Goal: Information Seeking & Learning: Learn about a topic

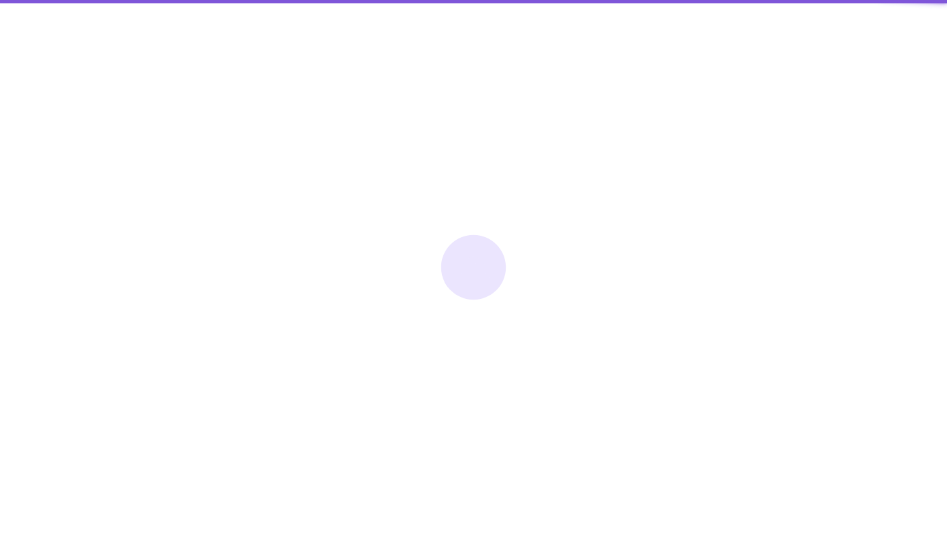
click at [902, 26] on div at bounding box center [473, 267] width 947 height 534
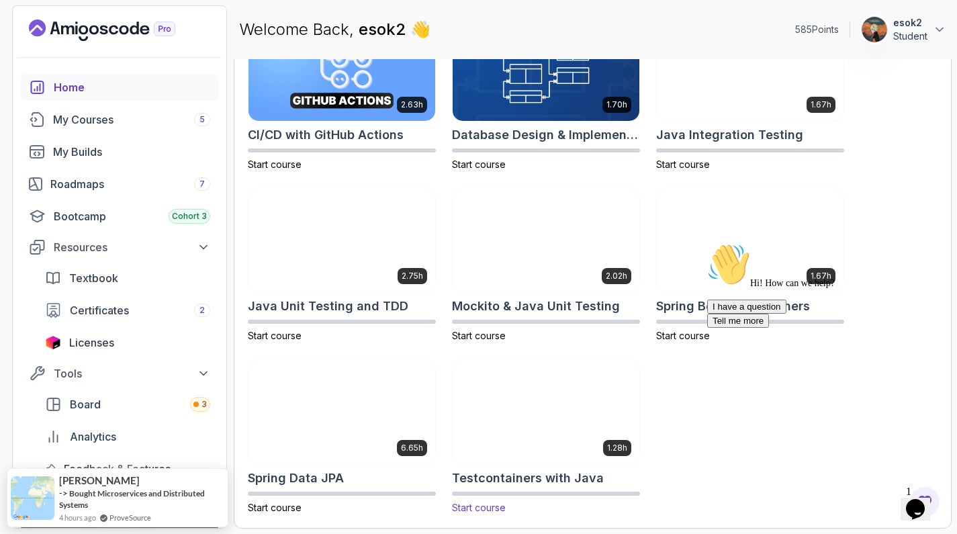
scroll to position [177, 0]
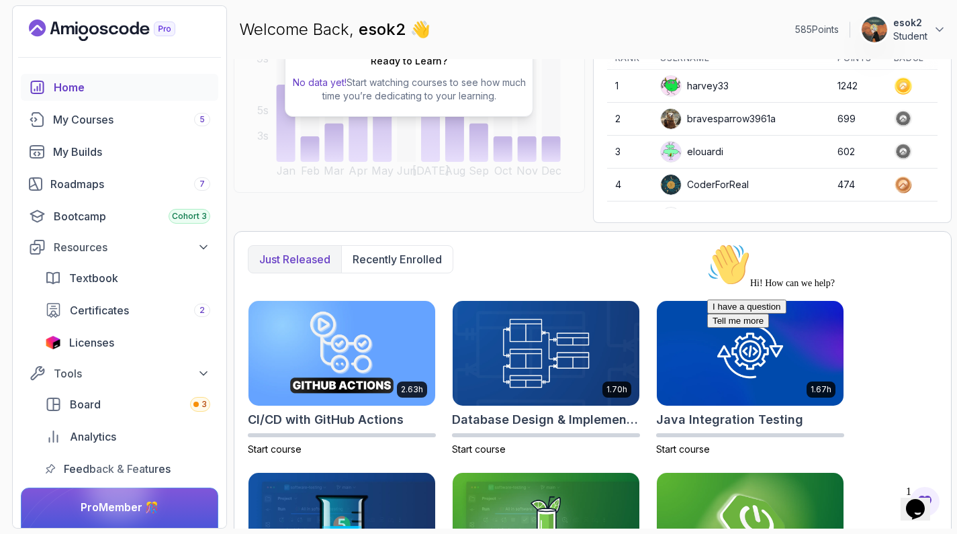
click at [293, 260] on p "Just released" at bounding box center [294, 259] width 71 height 16
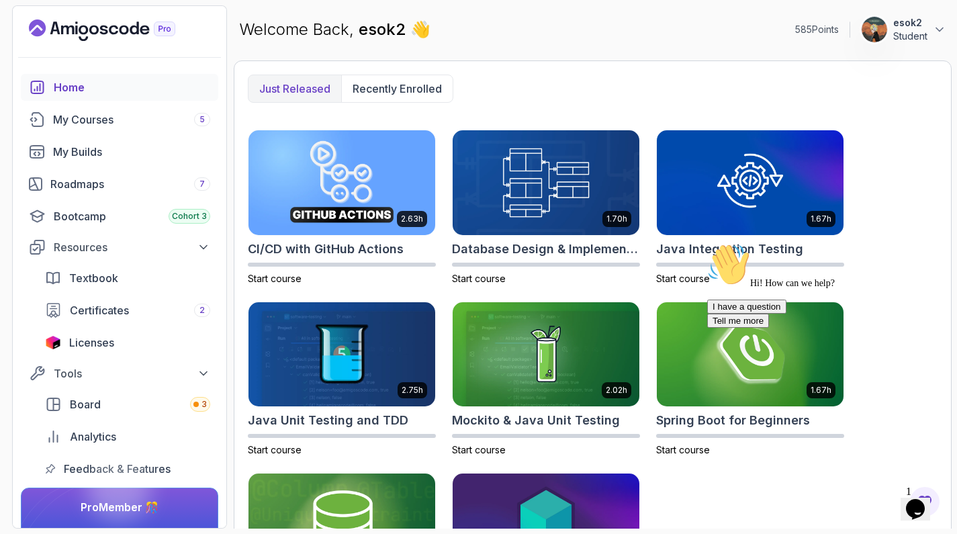
scroll to position [140, 0]
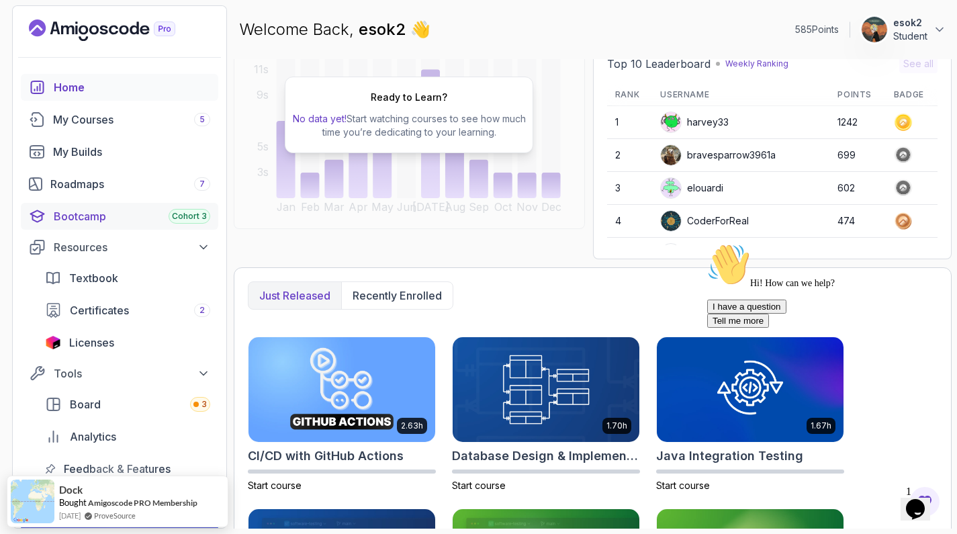
click at [109, 220] on div "Bootcamp Cohort 3" at bounding box center [132, 216] width 156 height 16
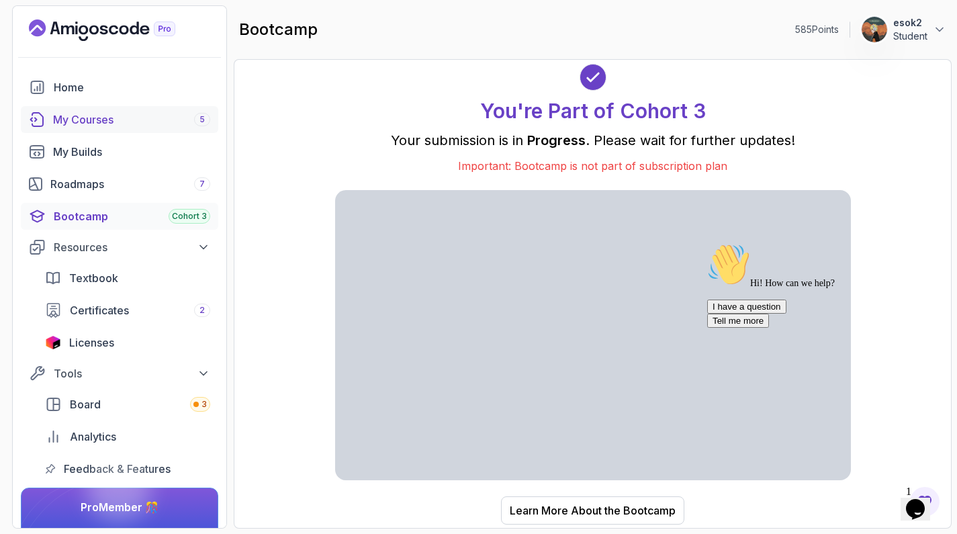
click at [152, 118] on div "My Courses 5" at bounding box center [131, 119] width 157 height 16
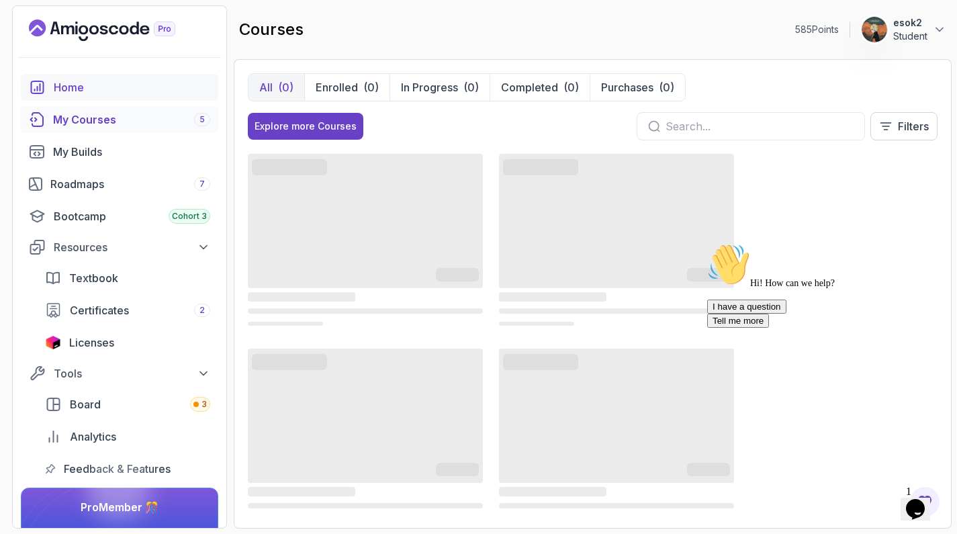
click at [66, 91] on div "Home" at bounding box center [132, 87] width 156 height 16
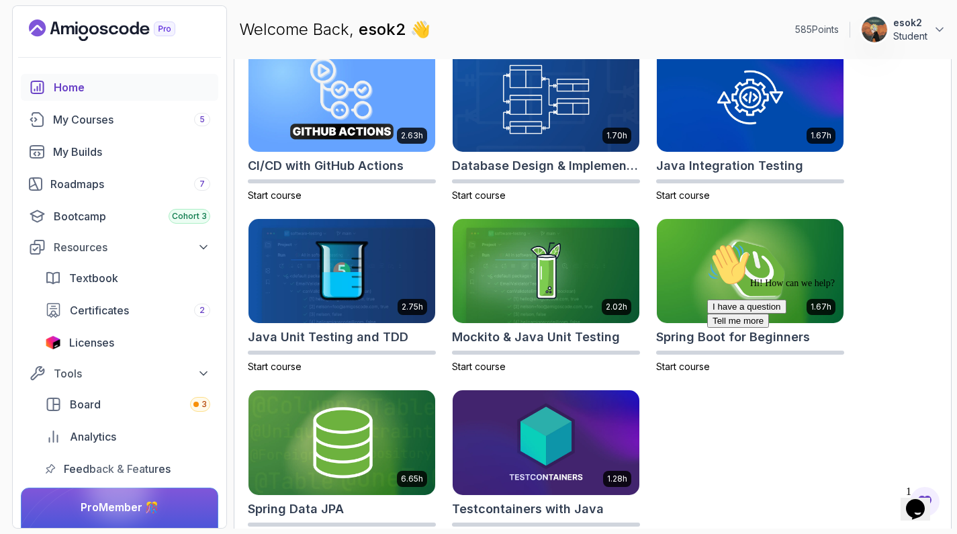
scroll to position [461, 0]
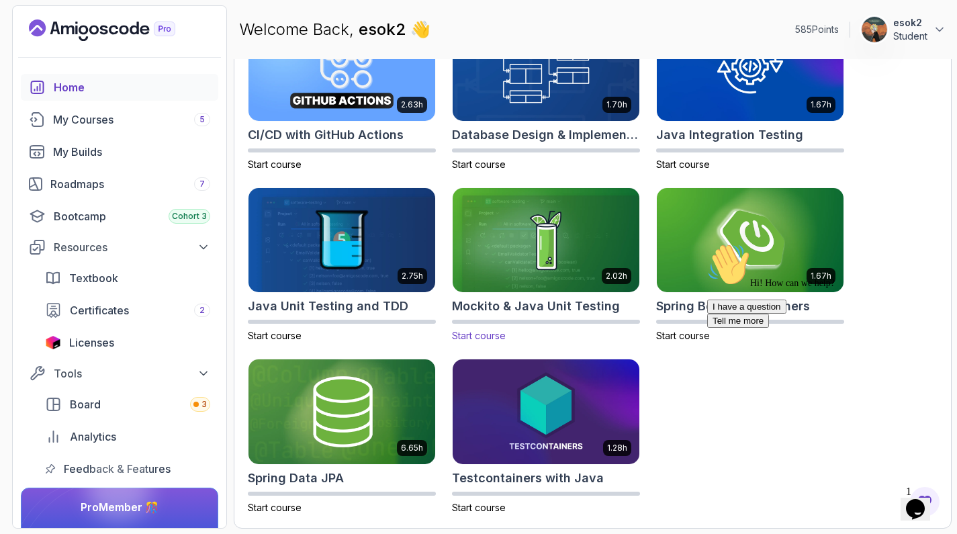
click at [557, 236] on img at bounding box center [546, 239] width 196 height 109
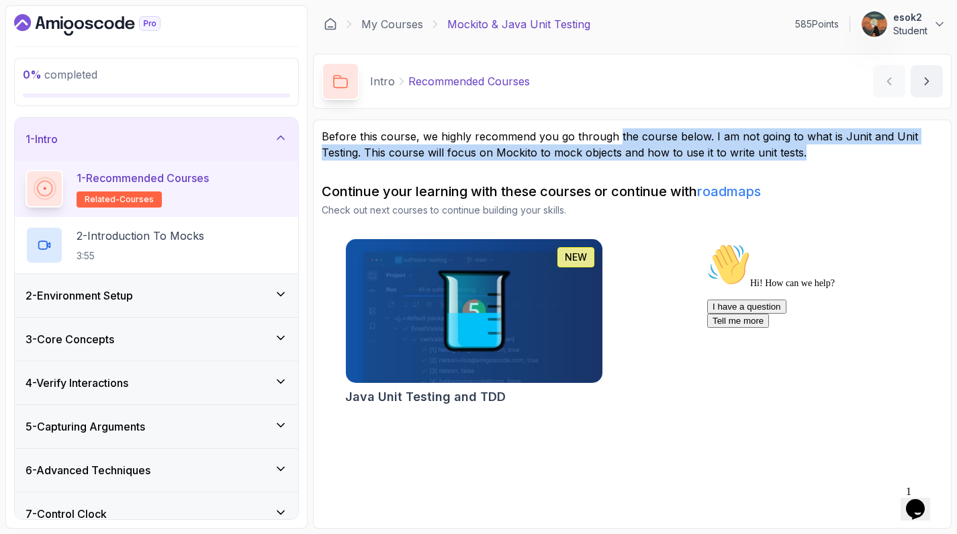
drag, startPoint x: 648, startPoint y: 140, endPoint x: 807, endPoint y: 150, distance: 159.5
click at [807, 150] on p "Before this course, we highly recommend you go through the course below. I am n…" at bounding box center [632, 144] width 621 height 32
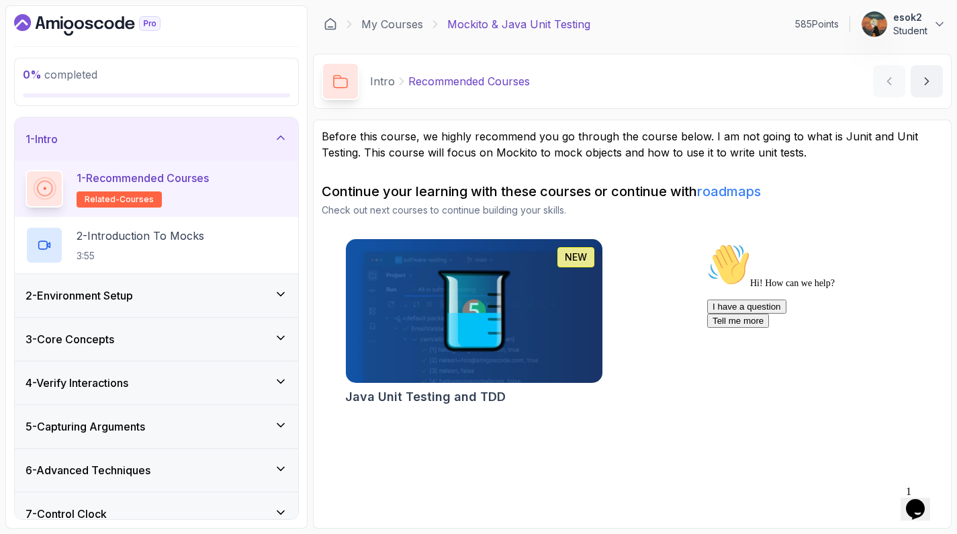
scroll to position [103, 0]
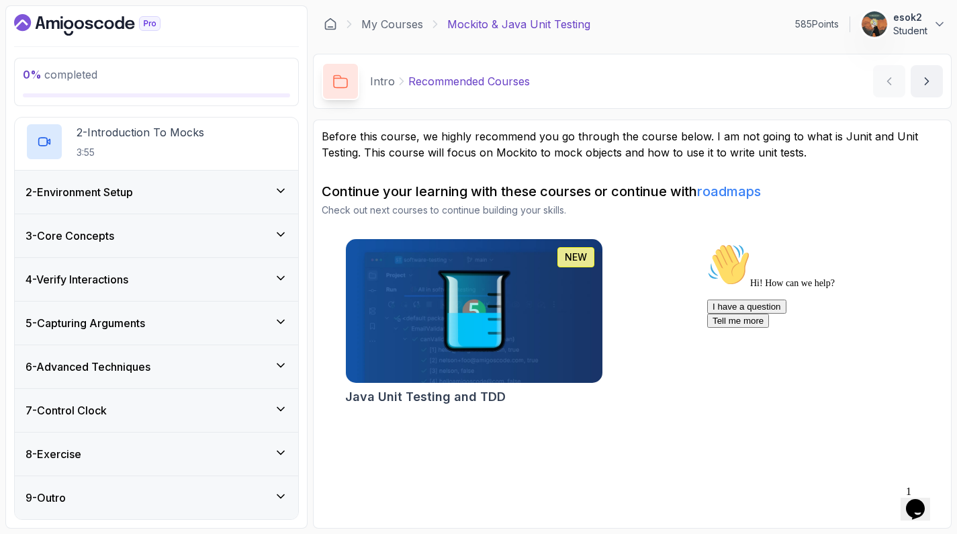
click at [285, 498] on icon at bounding box center [280, 495] width 13 height 13
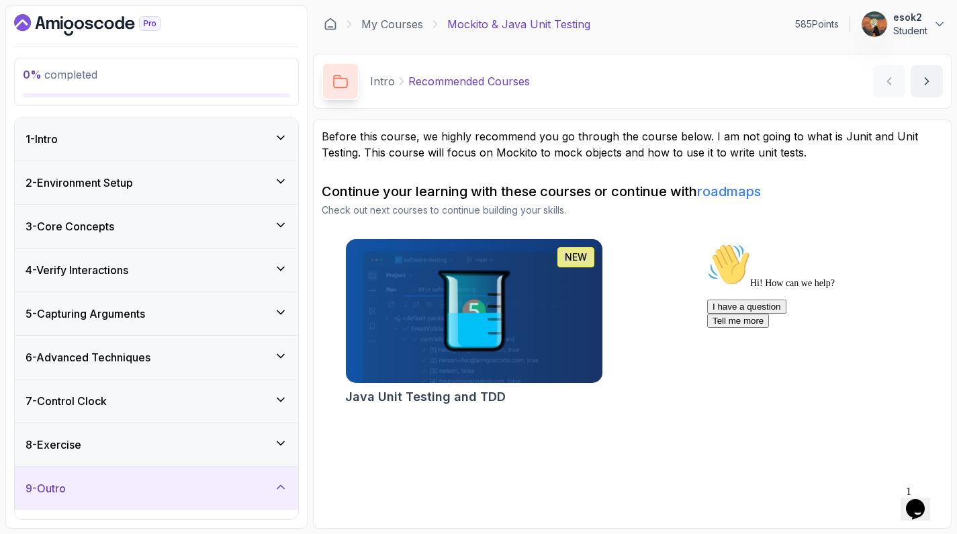
click at [287, 443] on icon at bounding box center [280, 442] width 13 height 13
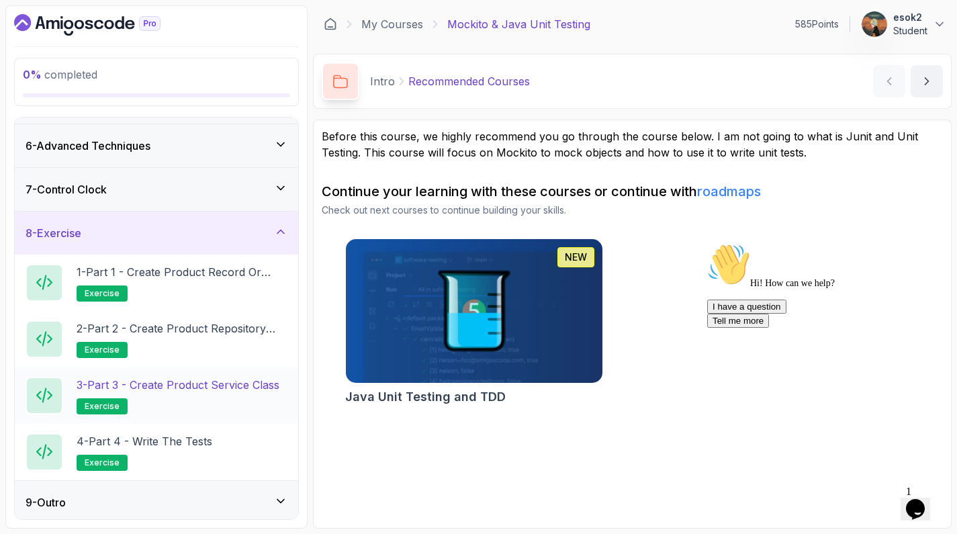
scroll to position [203, 0]
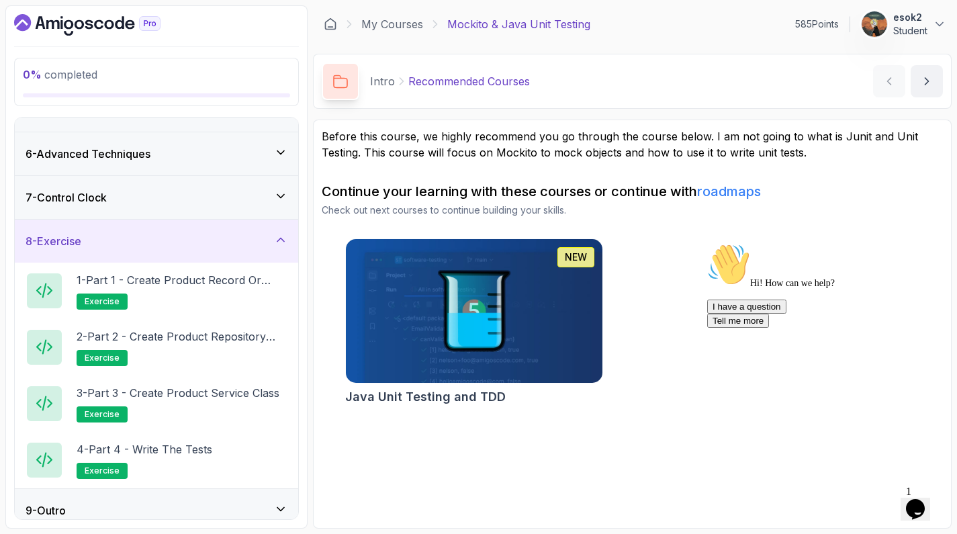
click at [262, 201] on div "7 - Control Clock" at bounding box center [157, 197] width 262 height 16
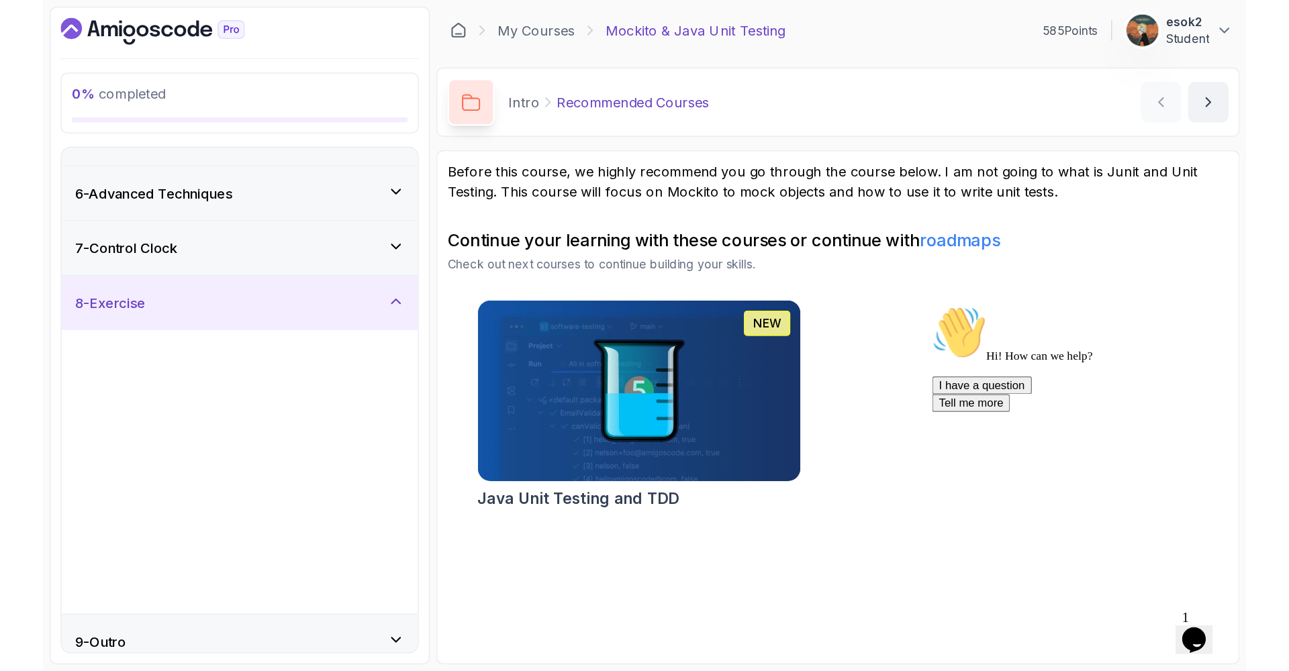
scroll to position [0, 0]
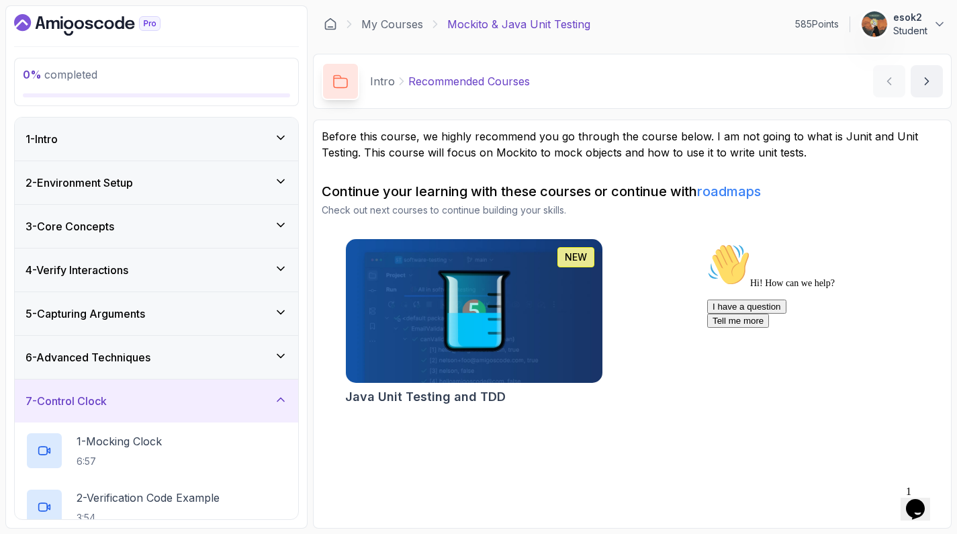
click at [252, 342] on div "6 - Advanced Techniques" at bounding box center [156, 357] width 283 height 43
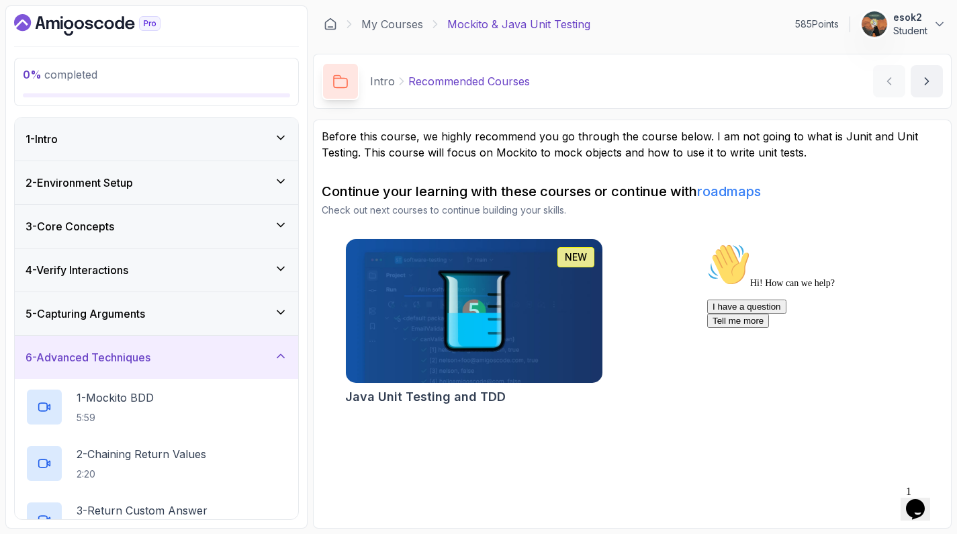
click at [258, 316] on div "5 - Capturing Arguments" at bounding box center [157, 313] width 262 height 16
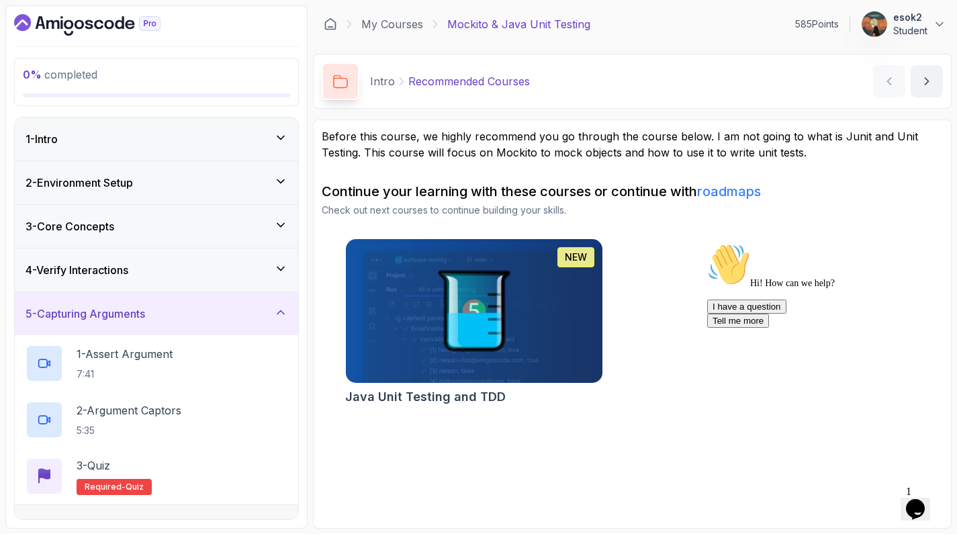
click at [262, 284] on div "4 - Verify Interactions" at bounding box center [156, 269] width 283 height 43
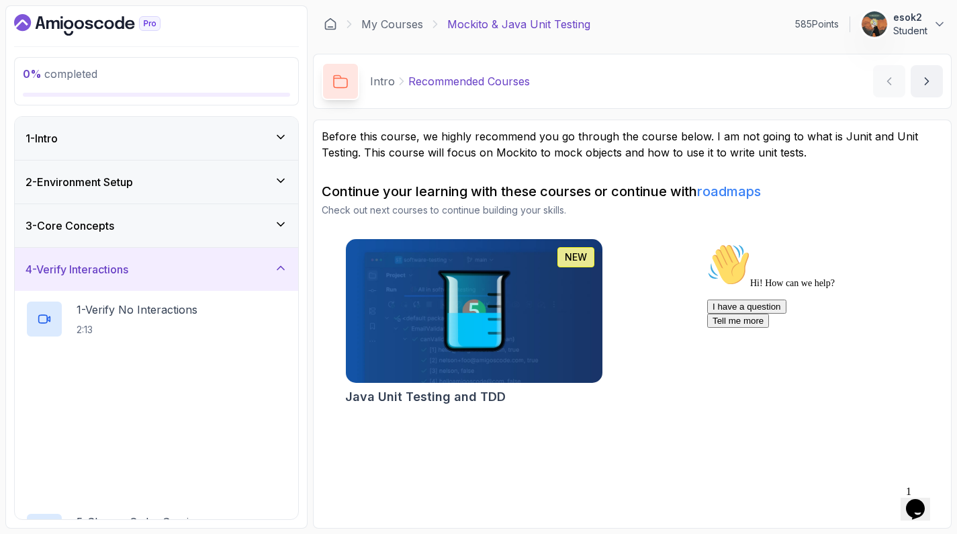
click at [265, 239] on div "3 - Core Concepts" at bounding box center [156, 225] width 283 height 43
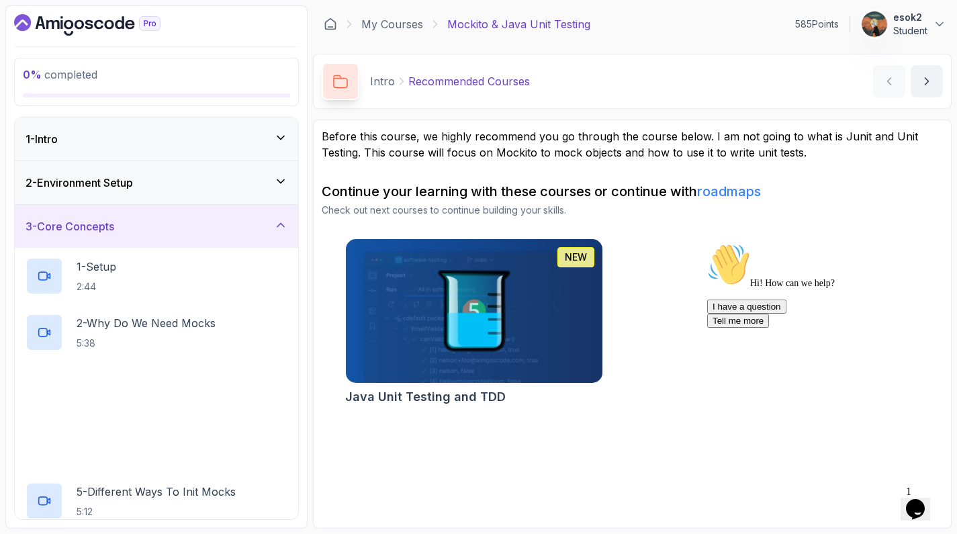
click at [256, 191] on div "2 - Environment Setup" at bounding box center [156, 182] width 283 height 43
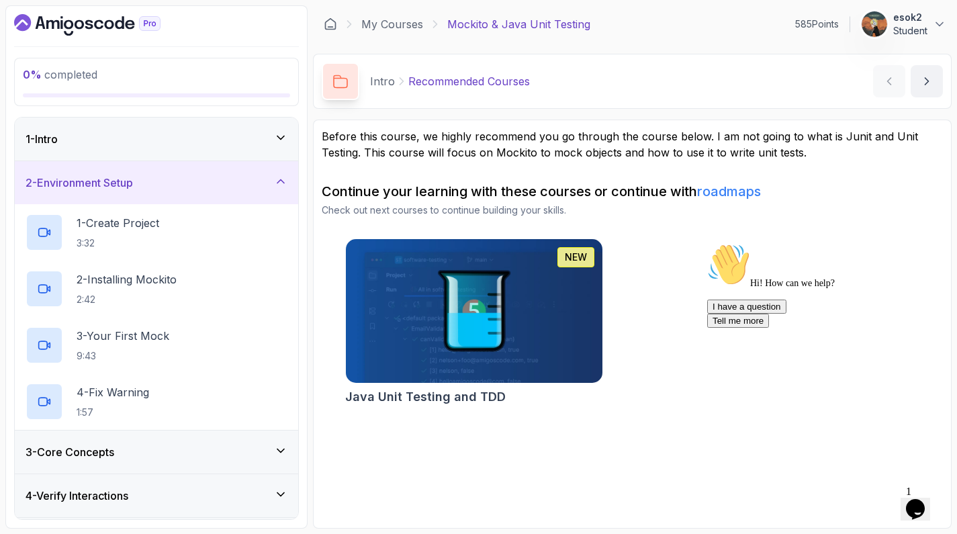
click at [284, 139] on icon at bounding box center [280, 137] width 13 height 13
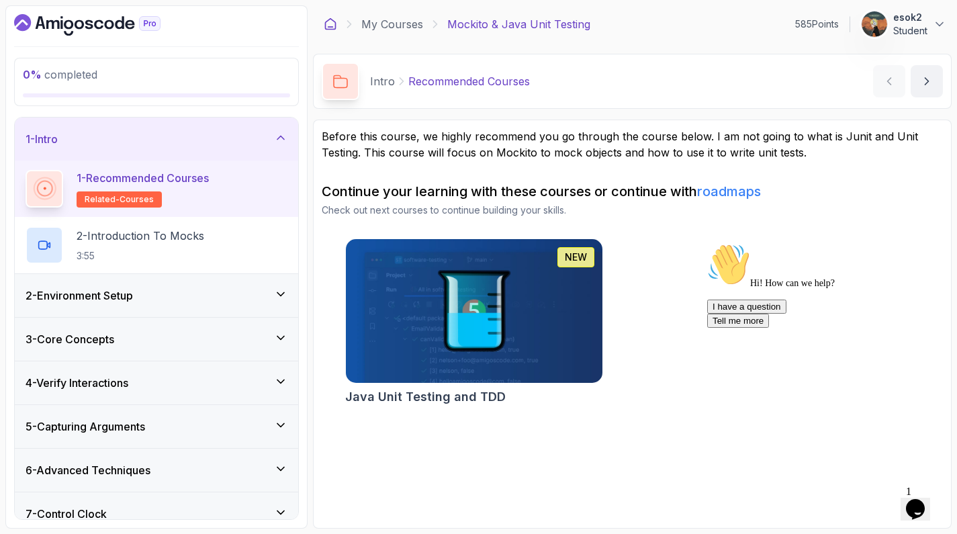
click at [332, 23] on icon at bounding box center [330, 23] width 13 height 13
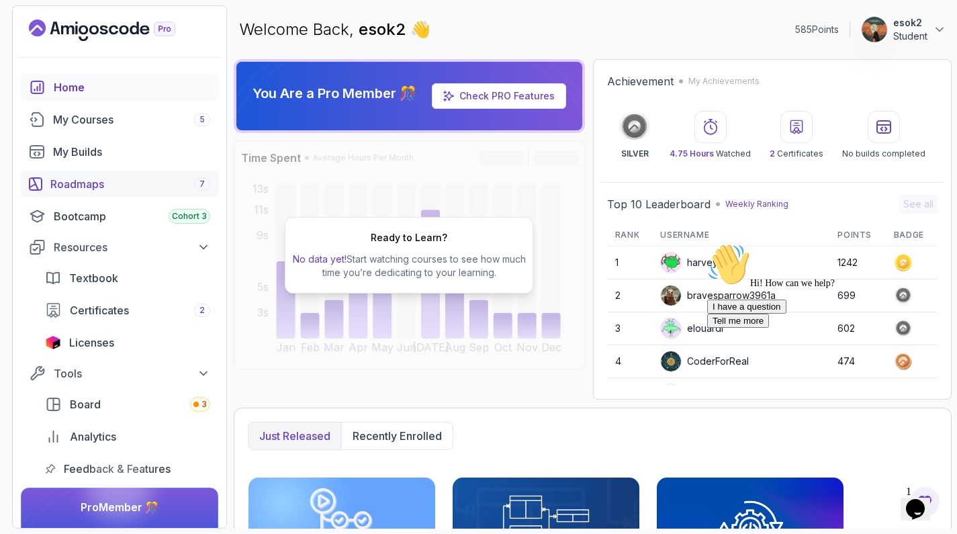
click at [105, 182] on div "Roadmaps 7" at bounding box center [130, 184] width 160 height 16
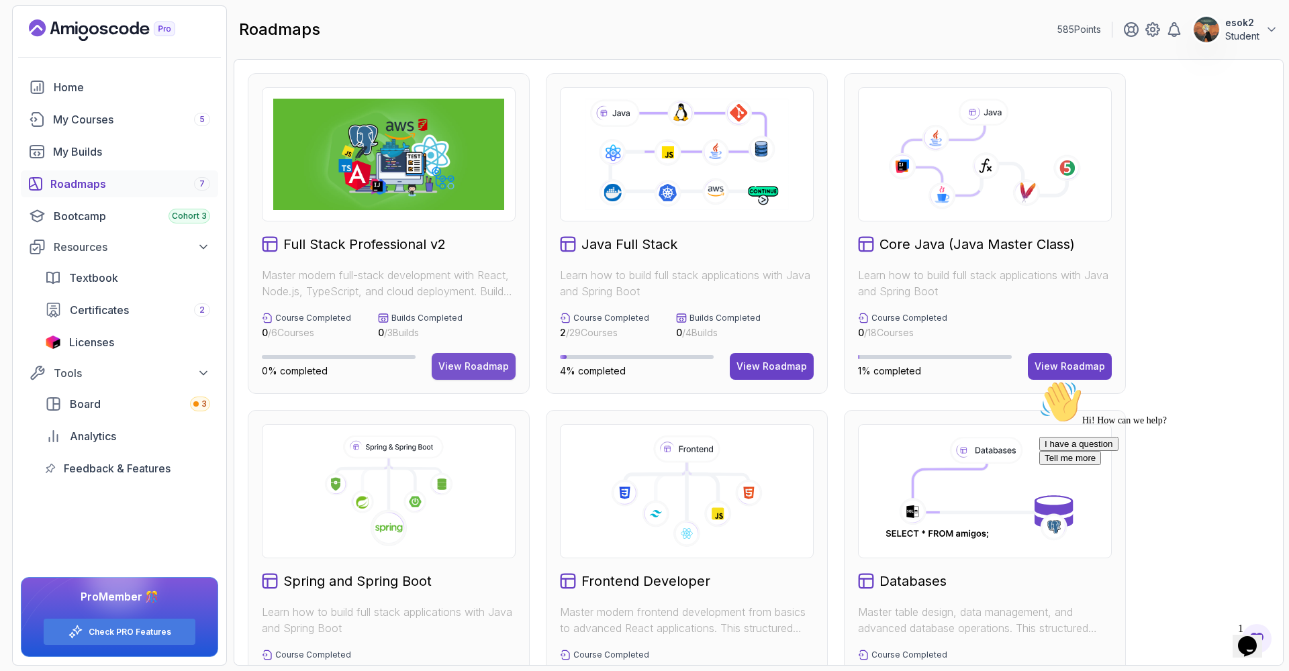
click at [483, 369] on div "View Roadmap" at bounding box center [473, 366] width 70 height 13
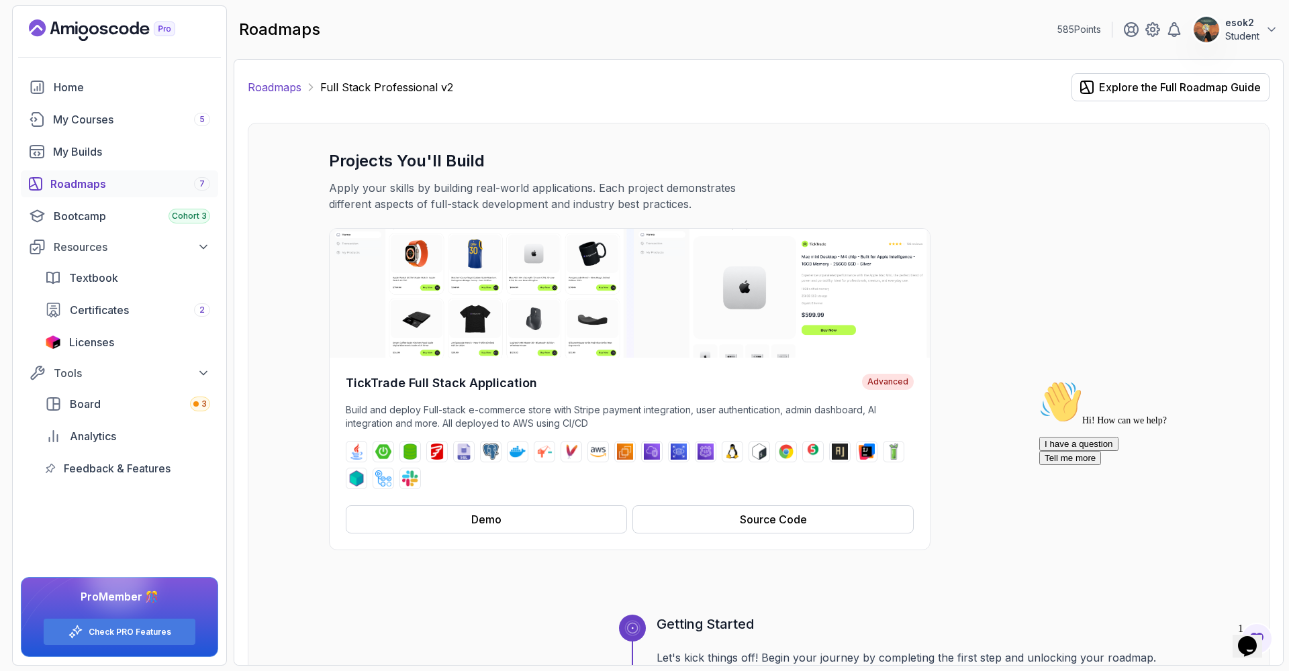
click at [276, 83] on link "Roadmaps" at bounding box center [275, 87] width 54 height 16
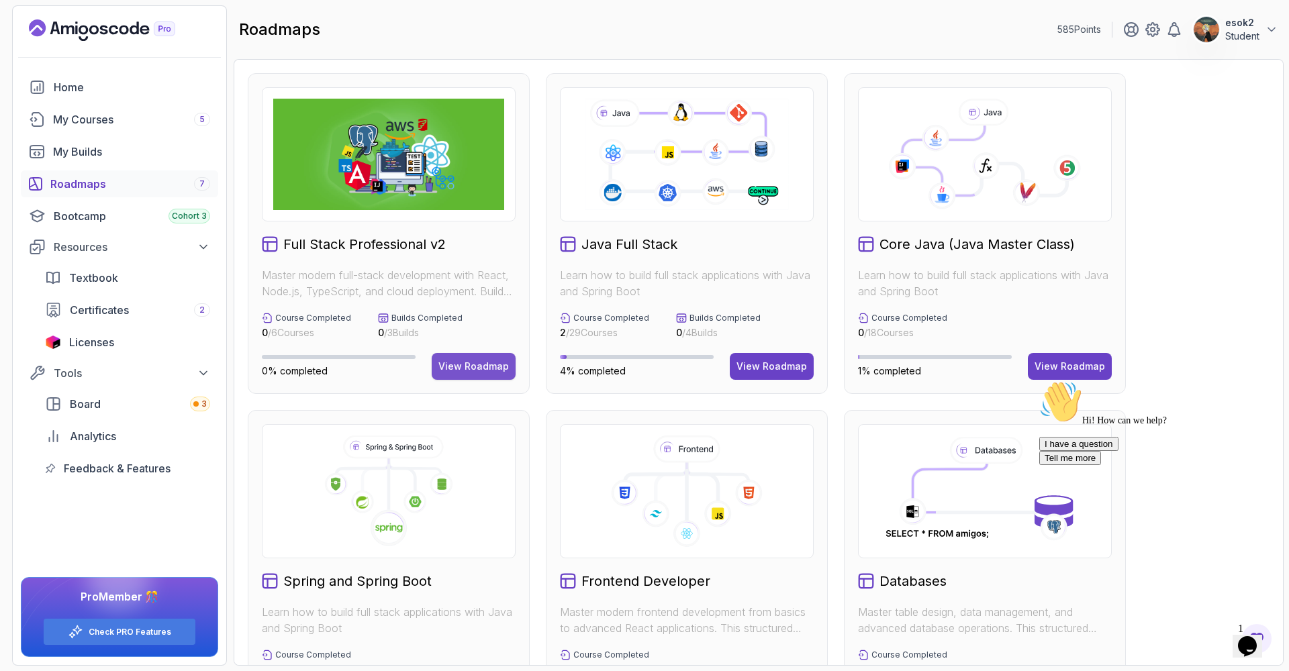
click at [479, 363] on div "View Roadmap" at bounding box center [473, 366] width 70 height 13
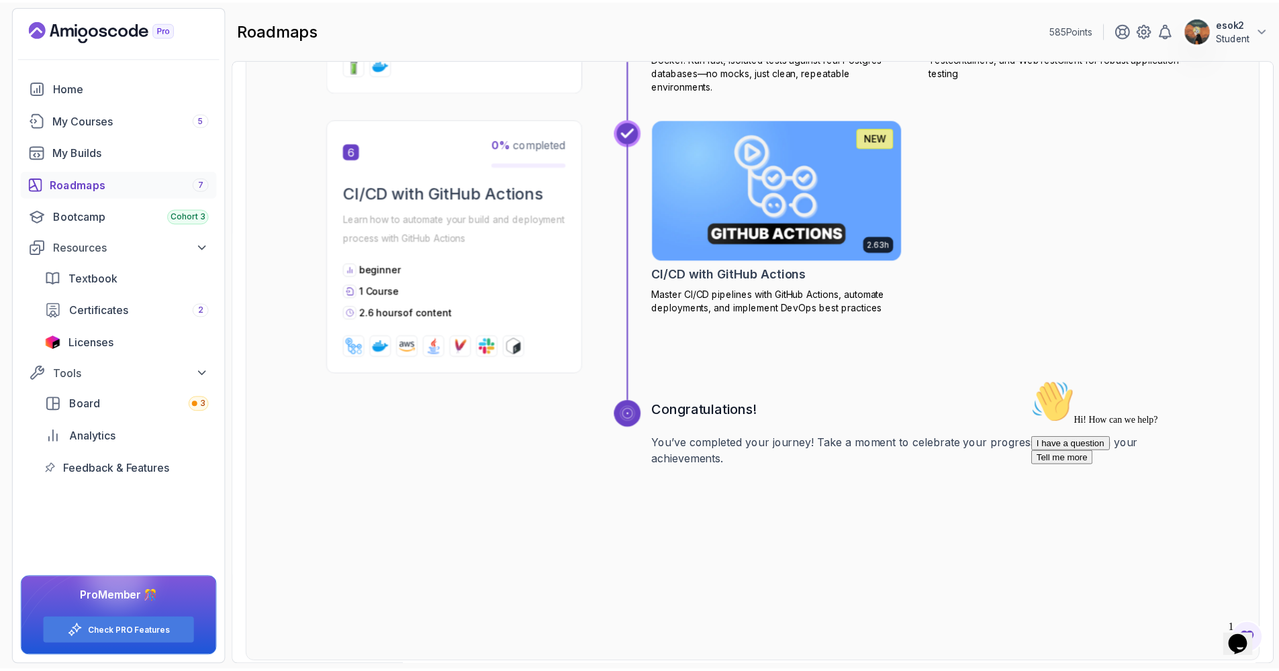
scroll to position [2244, 0]
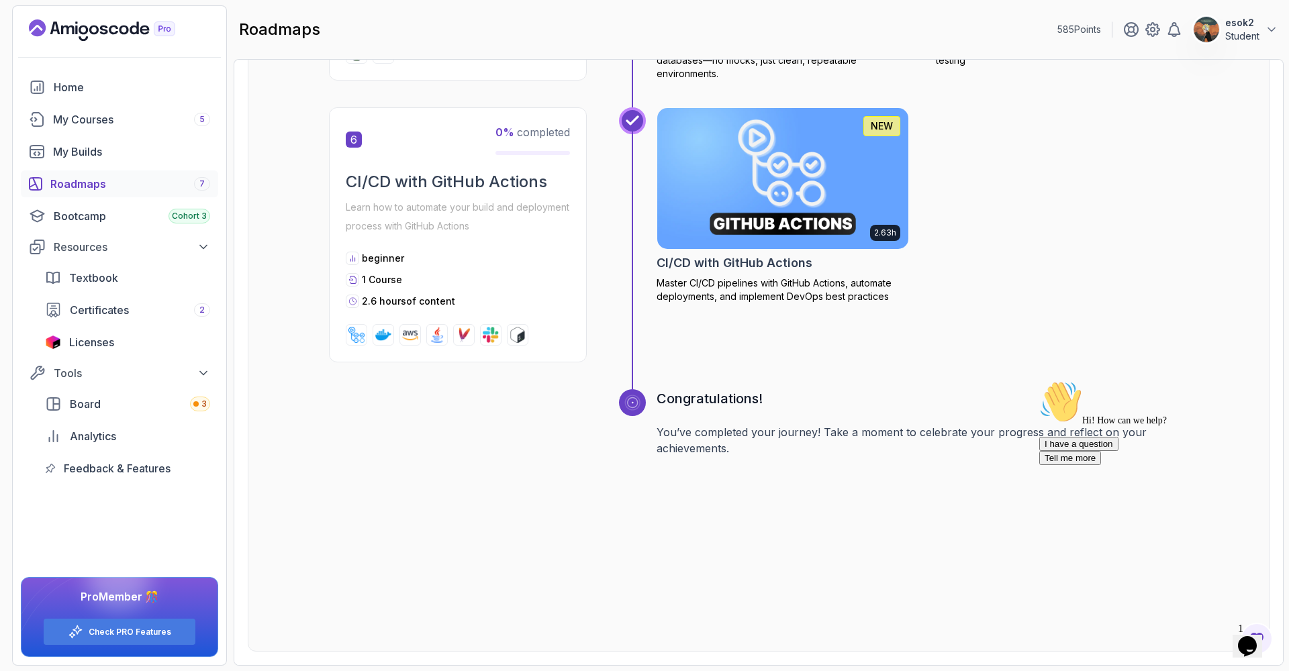
click at [785, 183] on img at bounding box center [783, 179] width 264 height 148
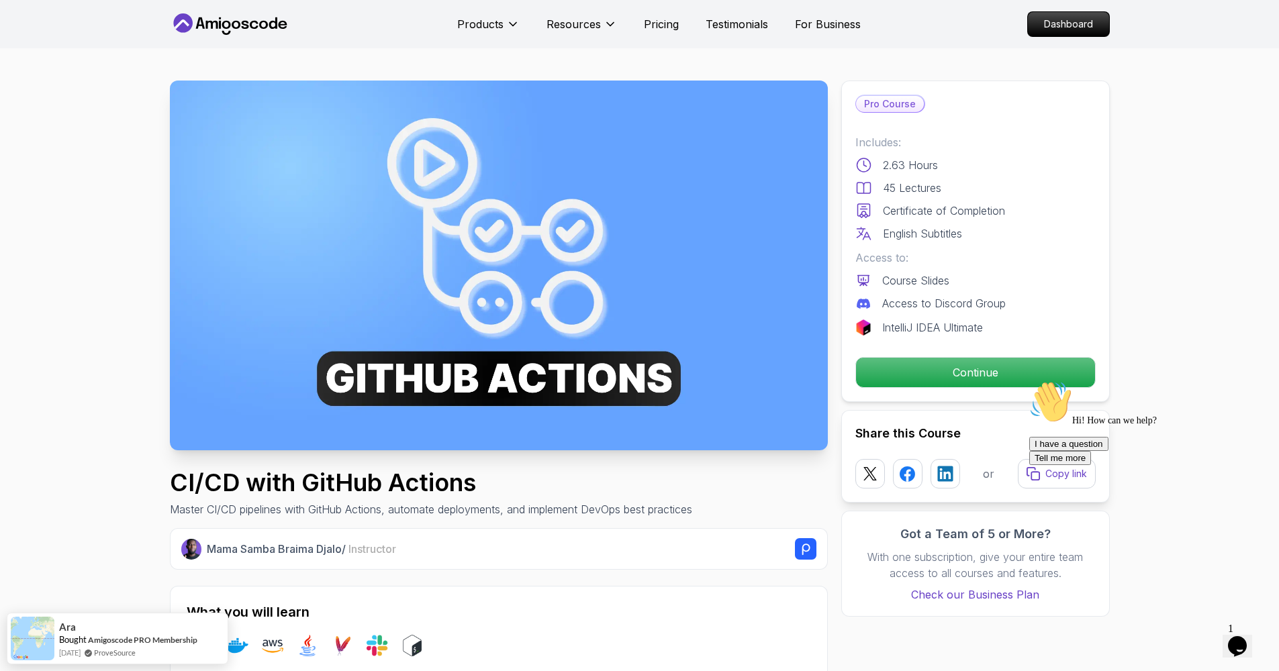
drag, startPoint x: 1252, startPoint y: 475, endPoint x: 2272, endPoint y: 859, distance: 1089.7
click at [946, 381] on icon "Chat attention grabber" at bounding box center [1029, 381] width 0 height 0
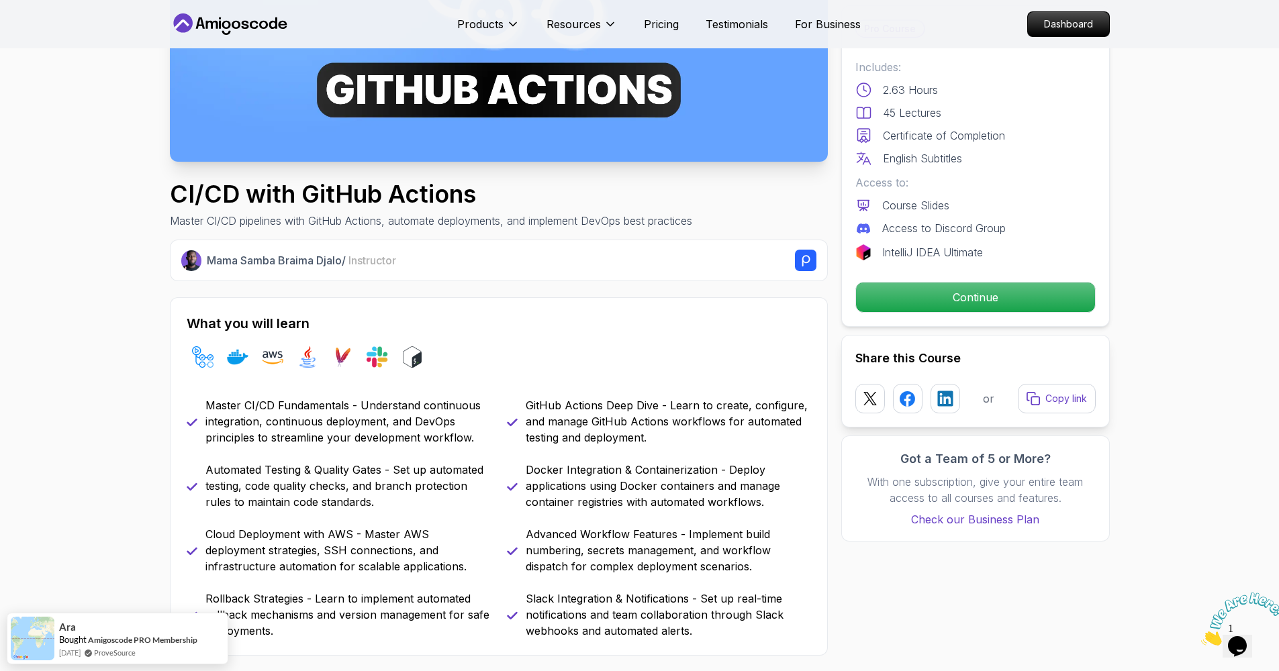
scroll to position [426, 0]
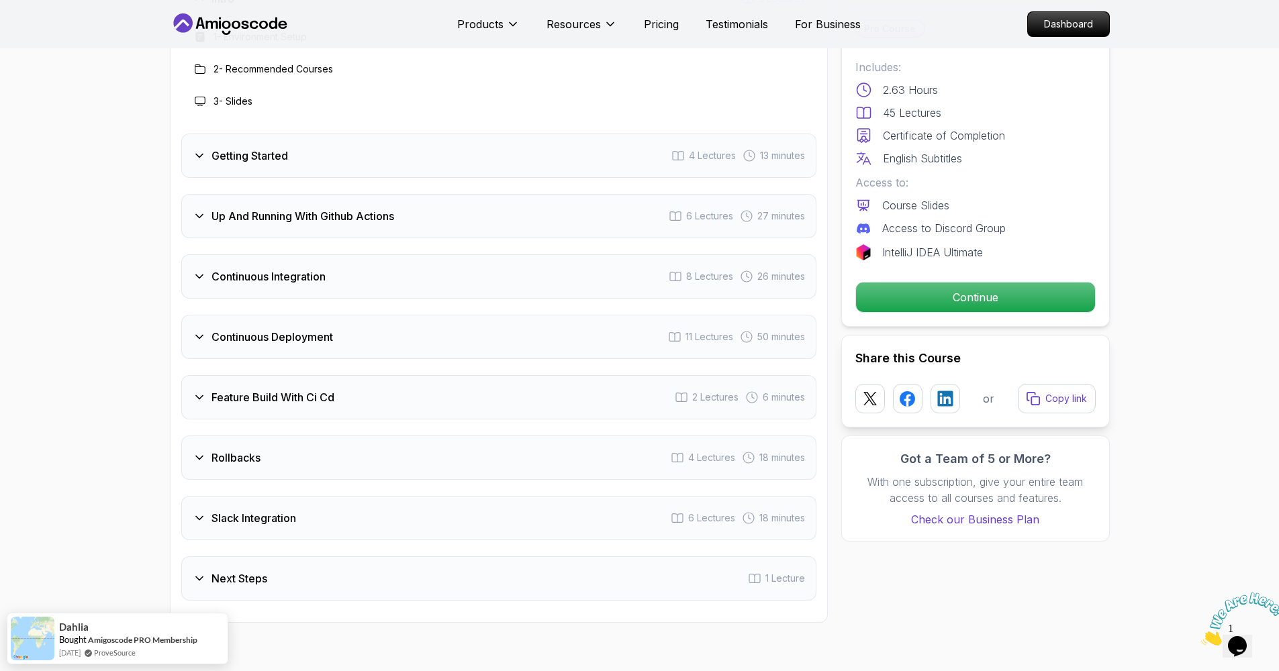
scroll to position [2425, 0]
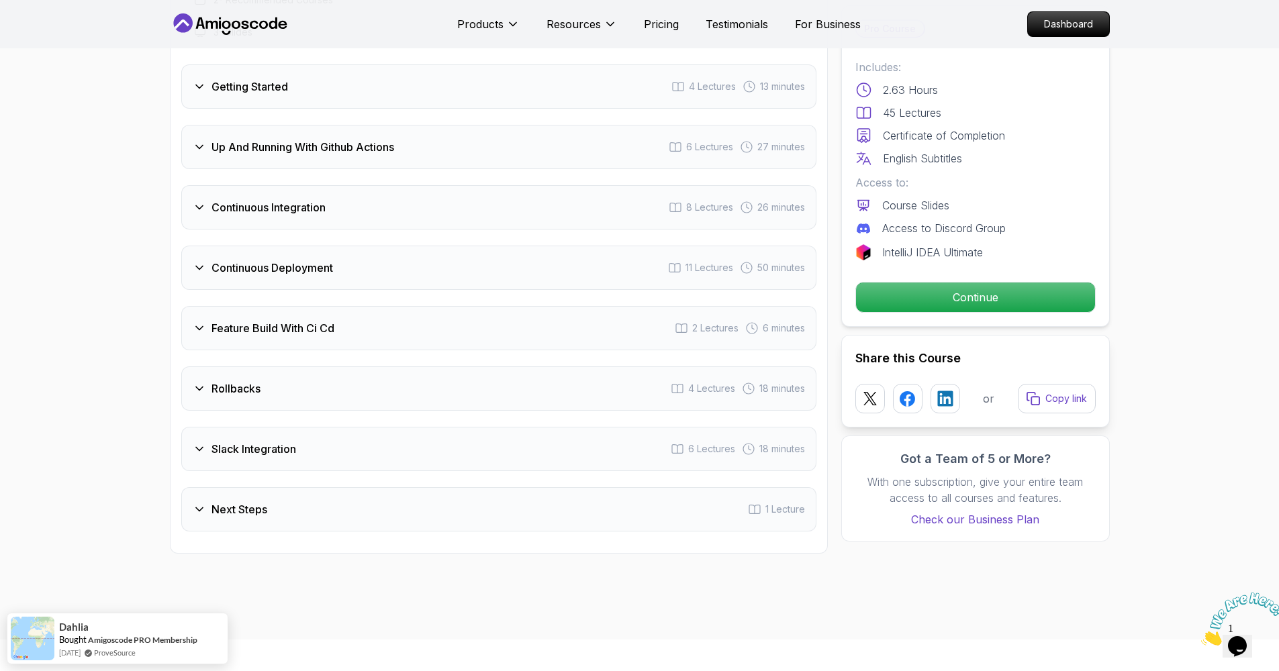
click at [474, 222] on div "Continuous Integration 8 Lectures 26 minutes" at bounding box center [498, 207] width 635 height 44
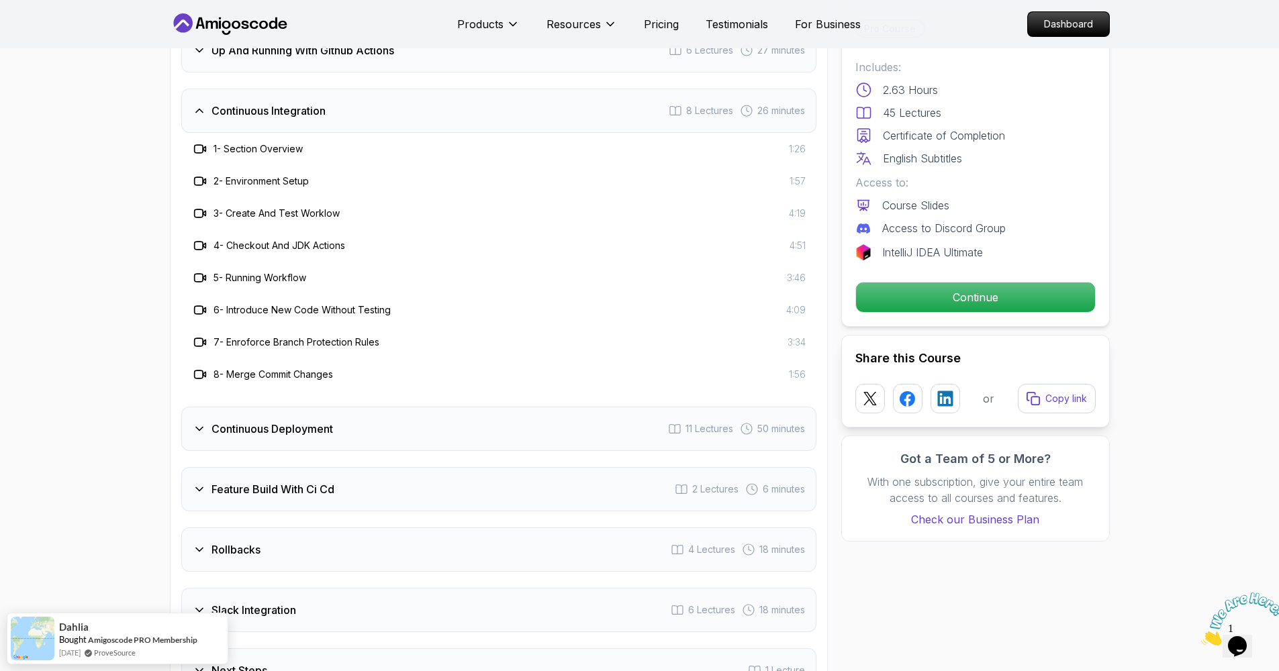
click at [438, 441] on div "Continuous Deployment 11 Lectures 50 minutes" at bounding box center [498, 429] width 635 height 44
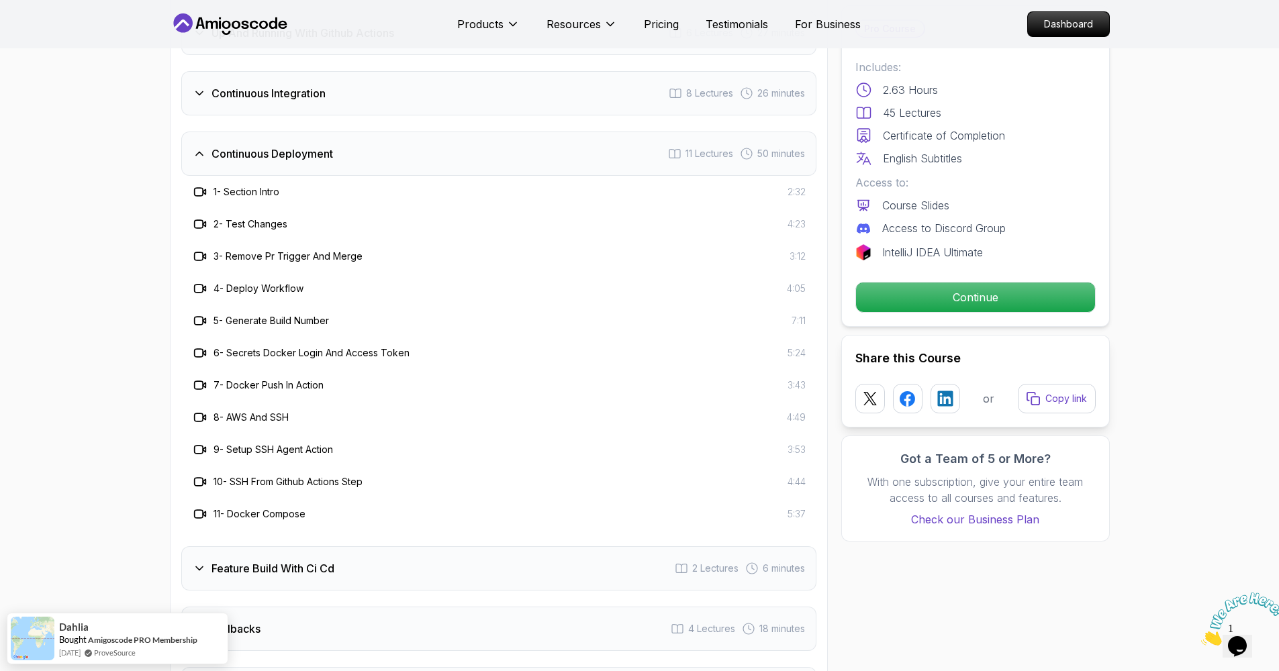
scroll to position [2526, 0]
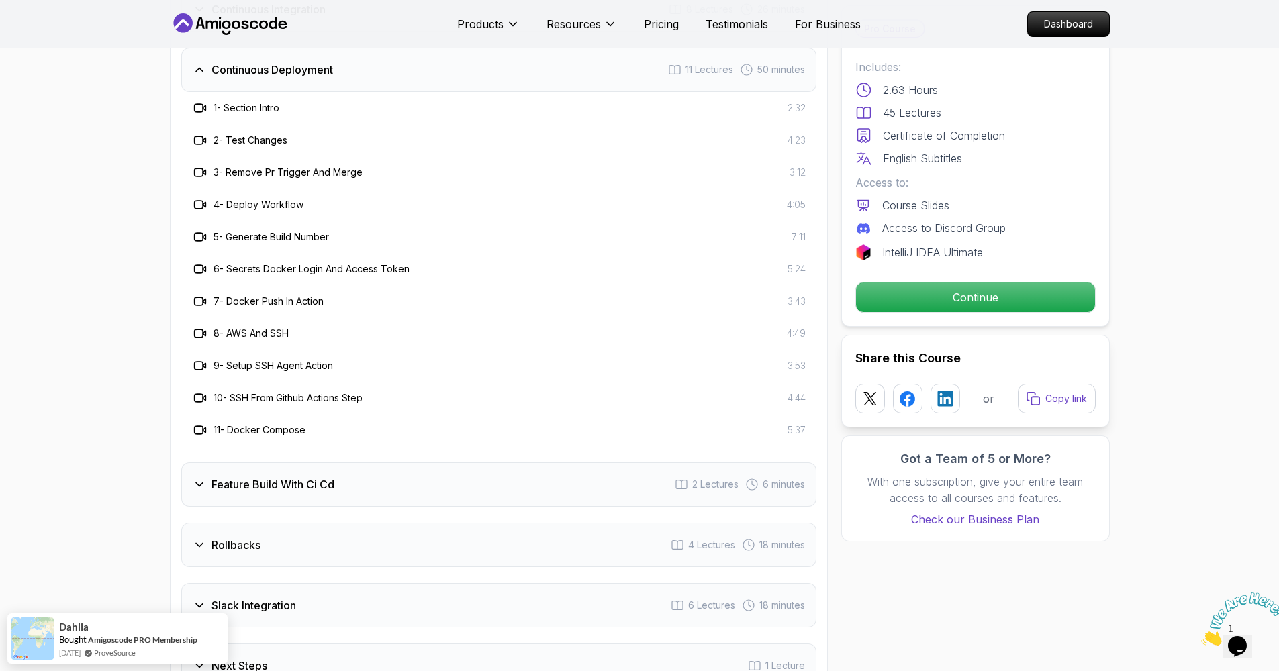
click at [475, 479] on div "Feature Build With Ci Cd 2 Lectures 6 minutes" at bounding box center [498, 485] width 635 height 44
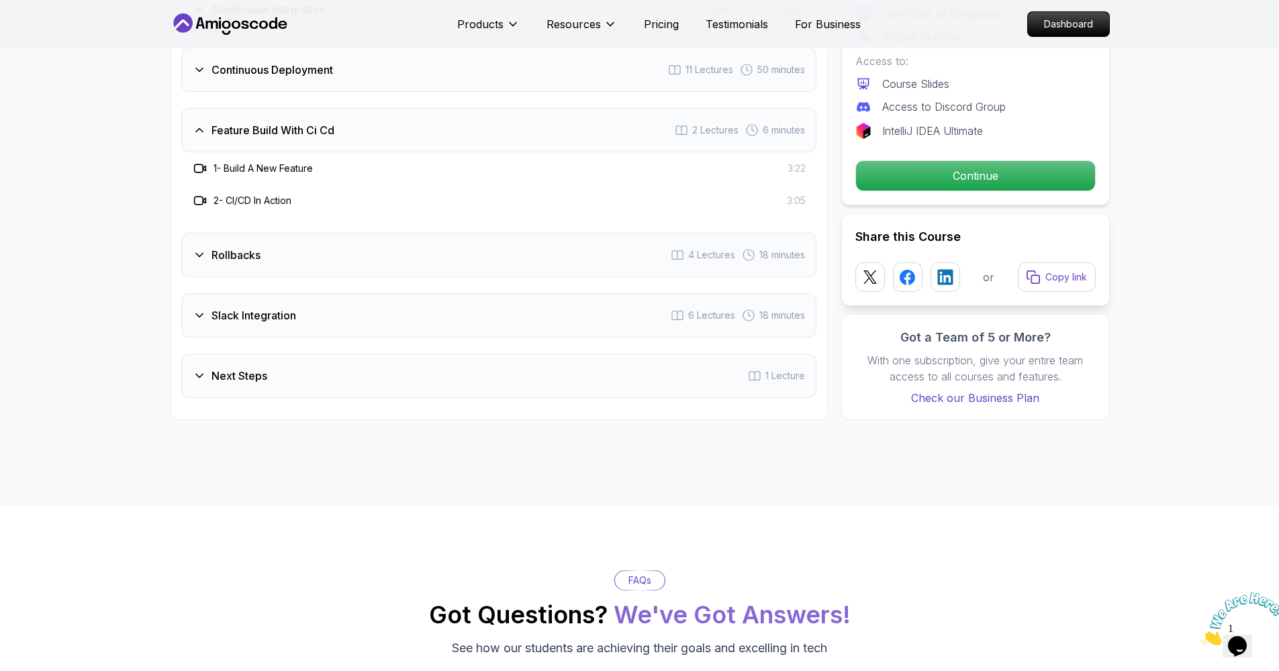
click at [497, 267] on div "Rollbacks 4 Lectures 18 minutes" at bounding box center [498, 255] width 635 height 44
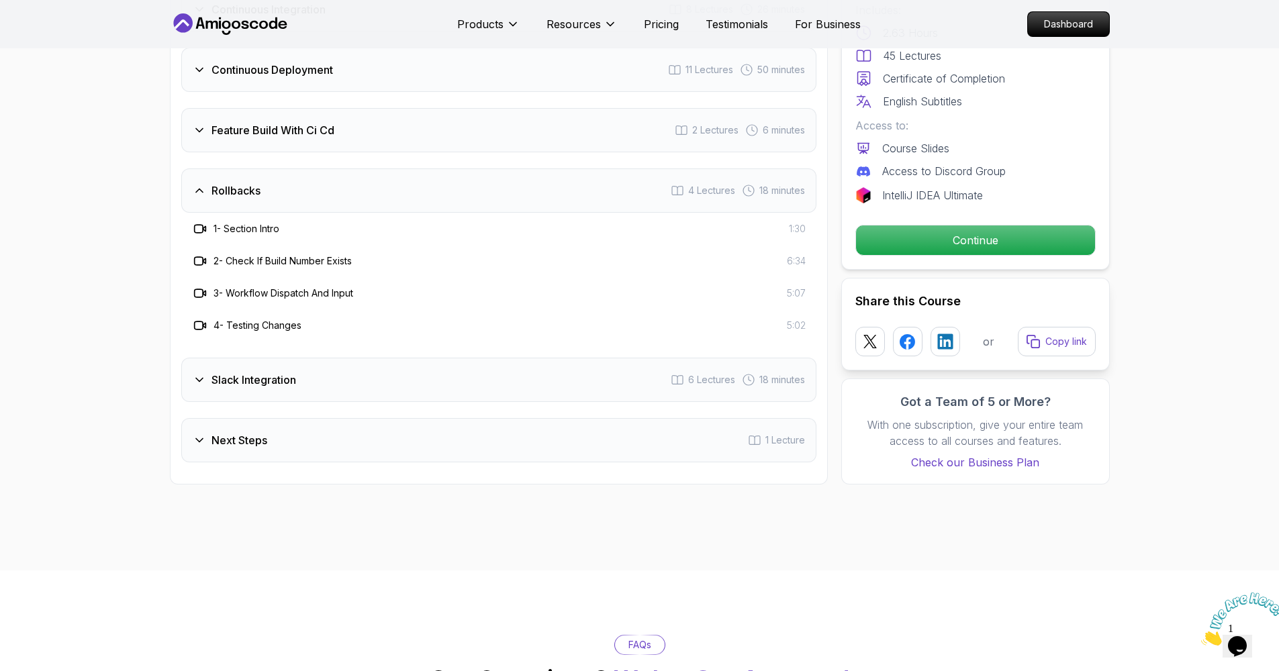
click at [465, 396] on div "Slack Integration 6 Lectures 18 minutes" at bounding box center [498, 380] width 635 height 44
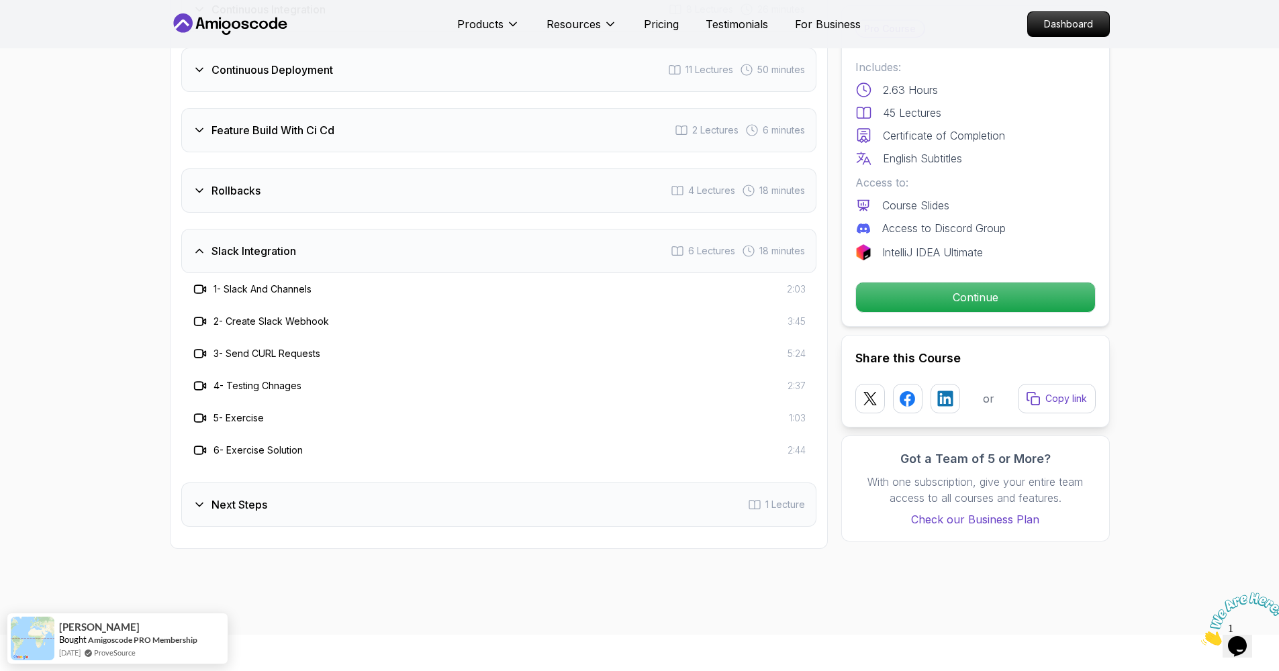
click at [372, 487] on div "Next Steps 1 Lecture" at bounding box center [498, 505] width 635 height 44
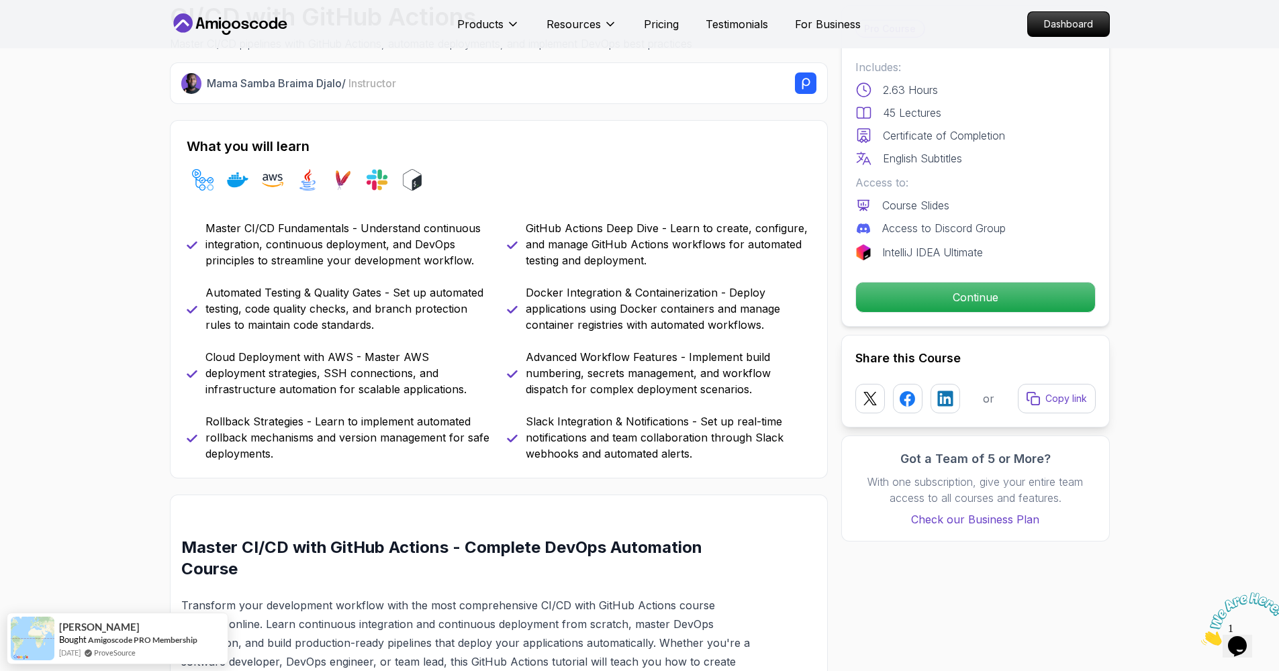
scroll to position [535, 0]
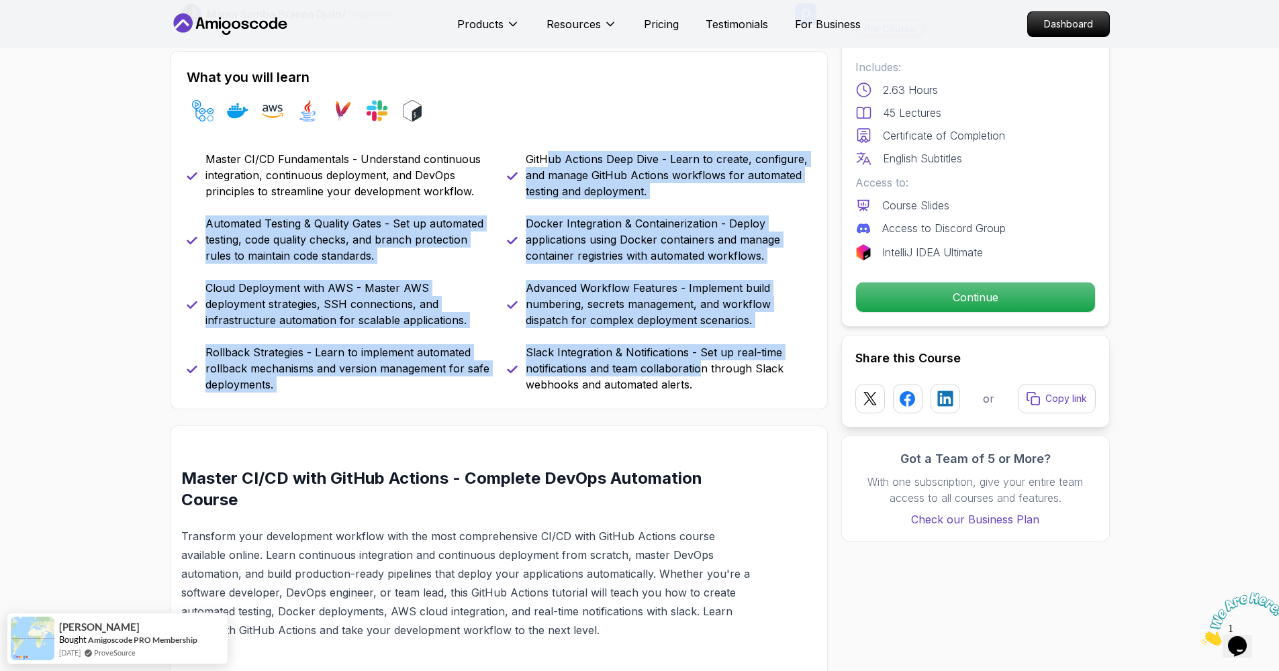
drag, startPoint x: 545, startPoint y: 162, endPoint x: 698, endPoint y: 369, distance: 256.7
click at [698, 369] on div "Master CI/CD Fundamentals - Understand continuous integration, continuous deplo…" at bounding box center [499, 272] width 624 height 242
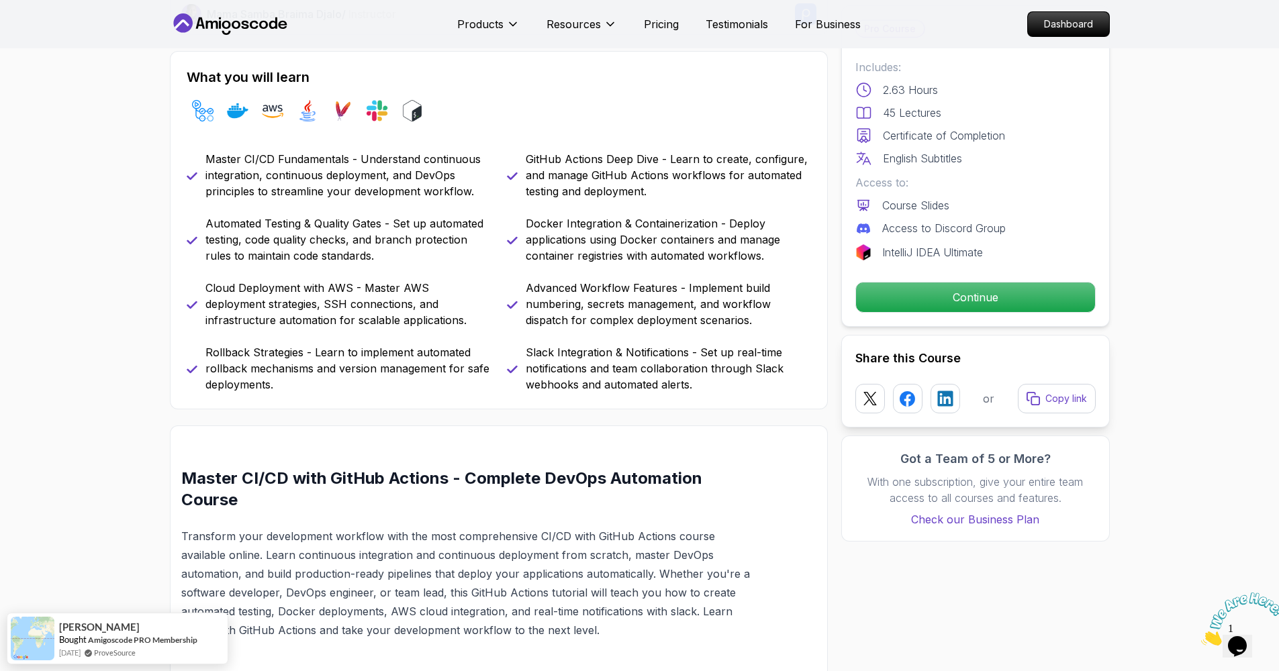
click at [703, 388] on p "Slack Integration & Notifications - Set up real-time notifications and team col…" at bounding box center [668, 368] width 285 height 48
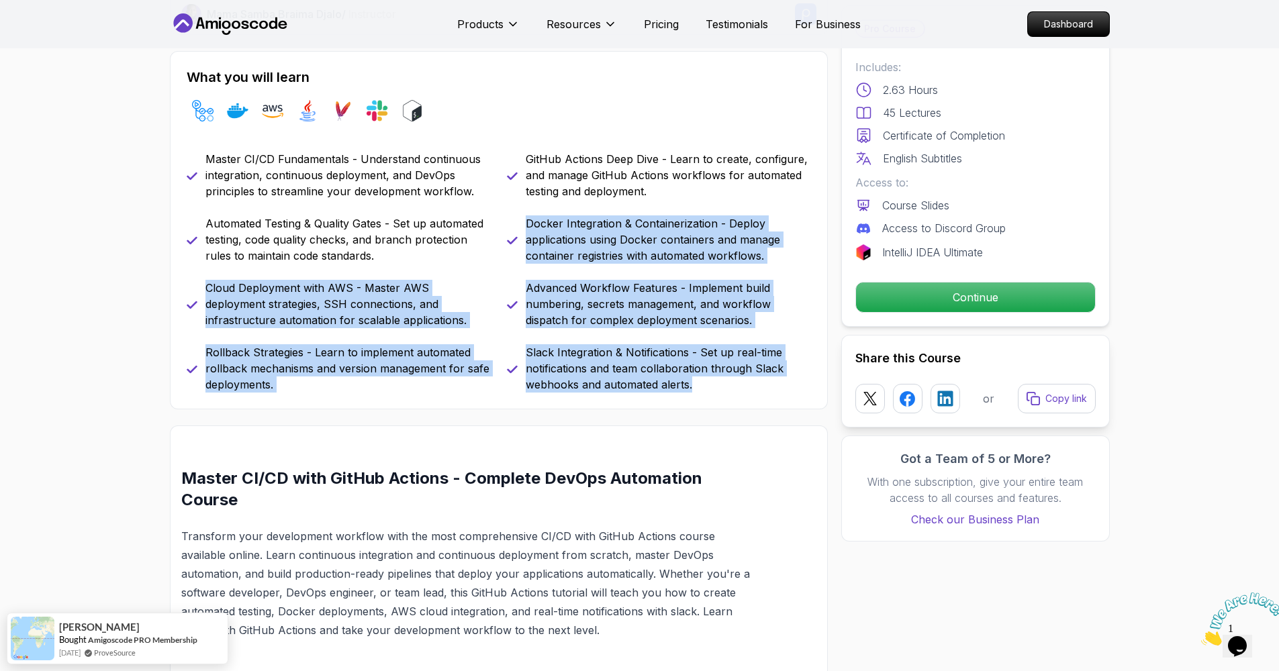
drag, startPoint x: 703, startPoint y: 383, endPoint x: 524, endPoint y: 220, distance: 241.4
click at [524, 220] on div "Master CI/CD Fundamentals - Understand continuous integration, continuous deplo…" at bounding box center [499, 272] width 624 height 242
click at [563, 246] on p "Docker Integration & Containerization - Deploy applications using Docker contai…" at bounding box center [668, 240] width 285 height 48
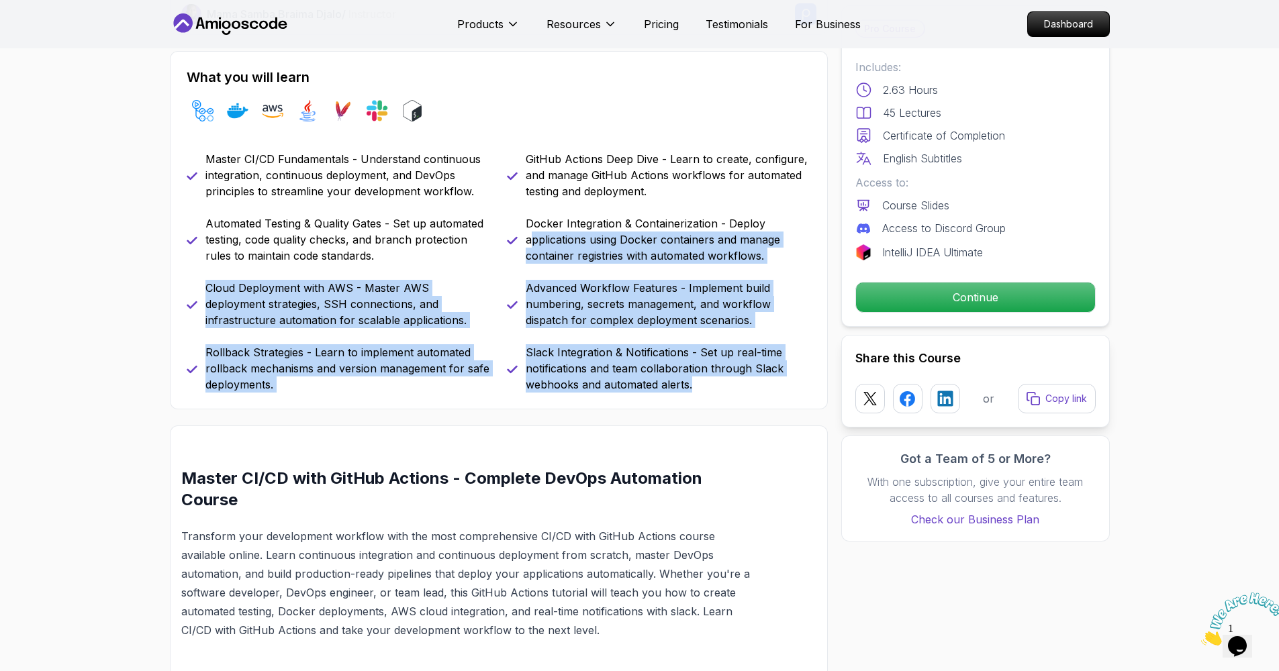
drag, startPoint x: 532, startPoint y: 245, endPoint x: 702, endPoint y: 381, distance: 217.9
click at [702, 381] on div "Master CI/CD Fundamentals - Understand continuous integration, continuous deplo…" at bounding box center [499, 272] width 624 height 242
click at [702, 381] on p "Slack Integration & Notifications - Set up real-time notifications and team col…" at bounding box center [668, 368] width 285 height 48
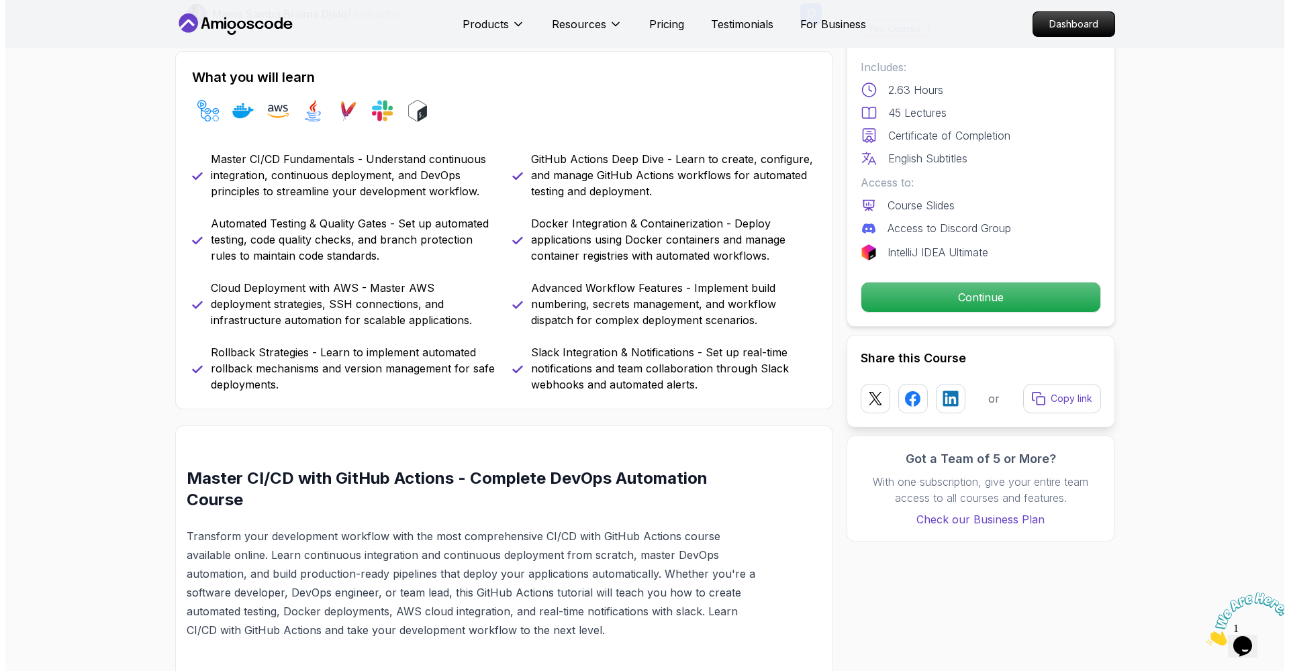
scroll to position [0, 0]
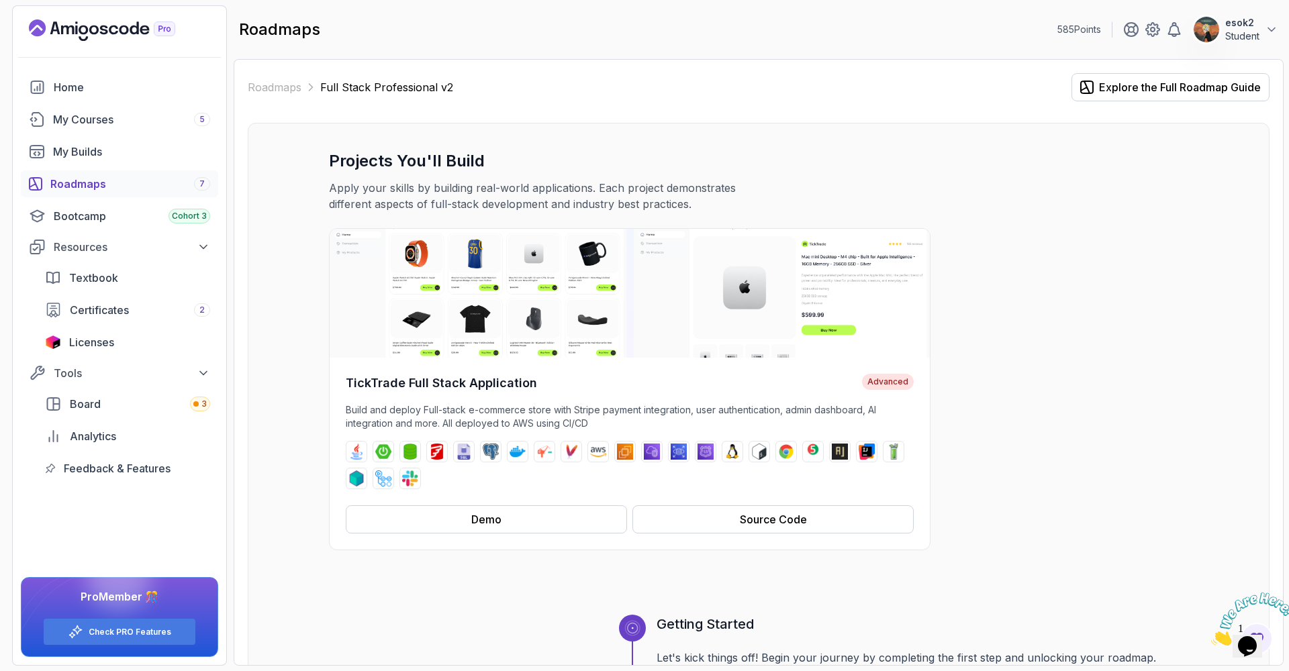
click at [102, 183] on div "Roadmaps 7" at bounding box center [130, 184] width 160 height 16
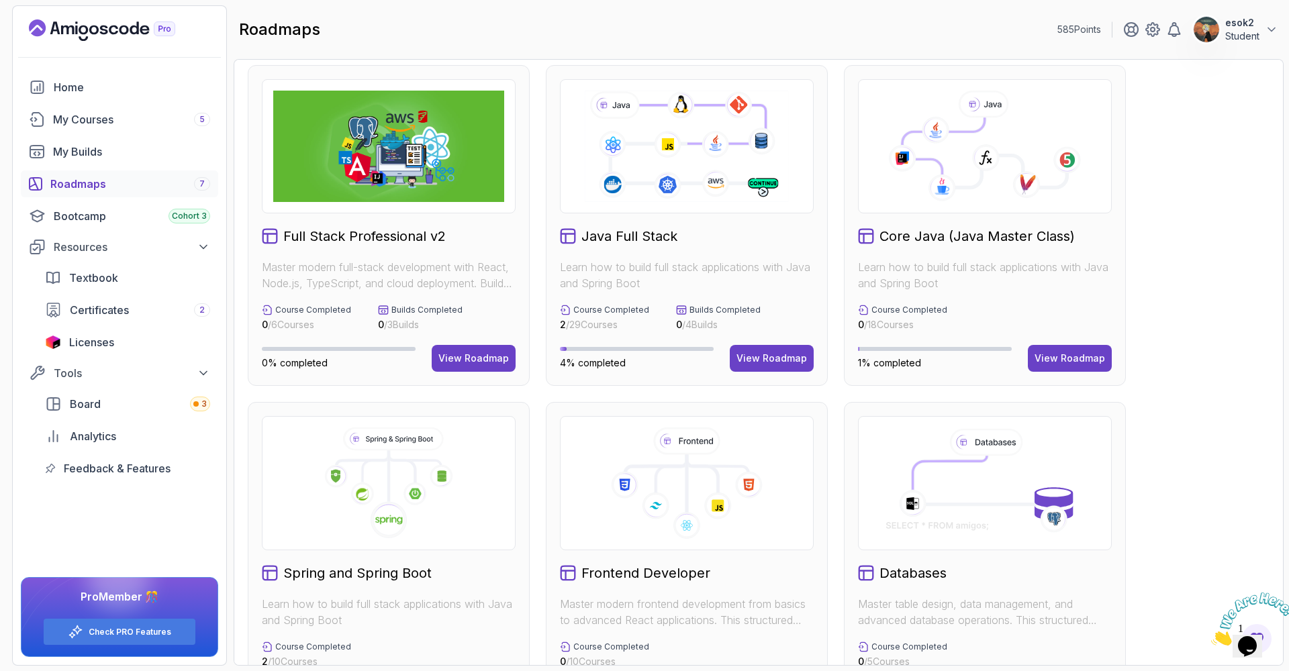
scroll to position [389, 0]
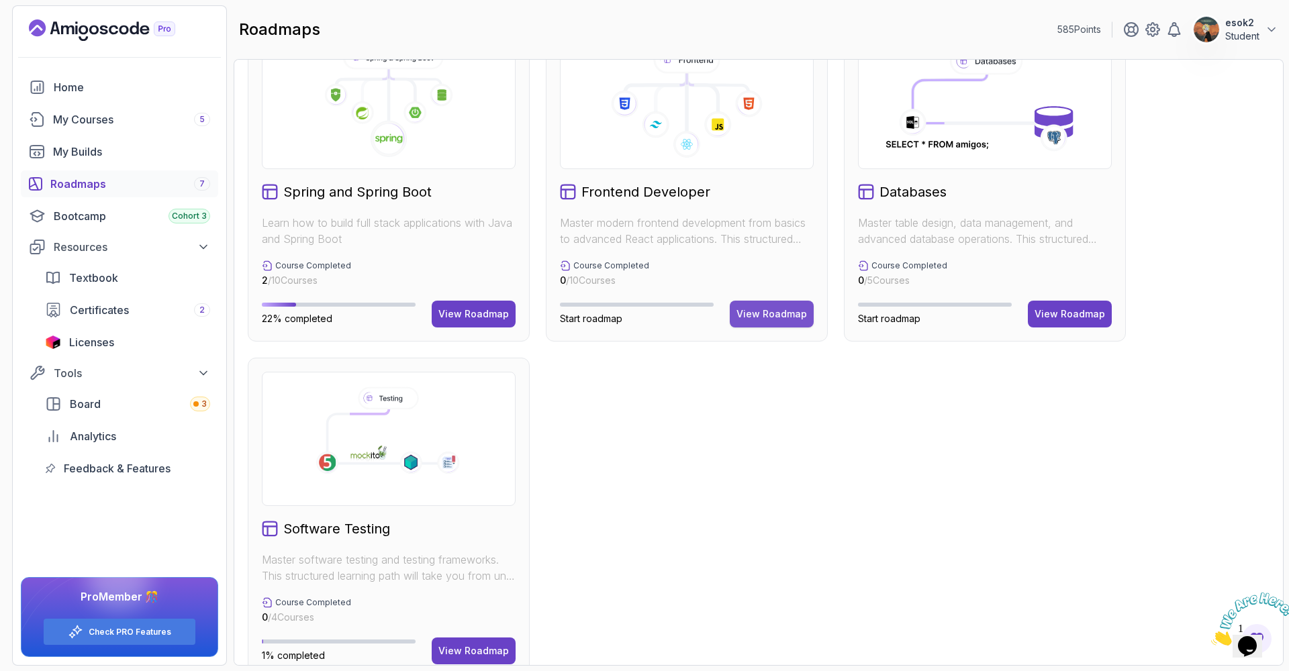
click at [772, 309] on div "View Roadmap" at bounding box center [771, 313] width 70 height 13
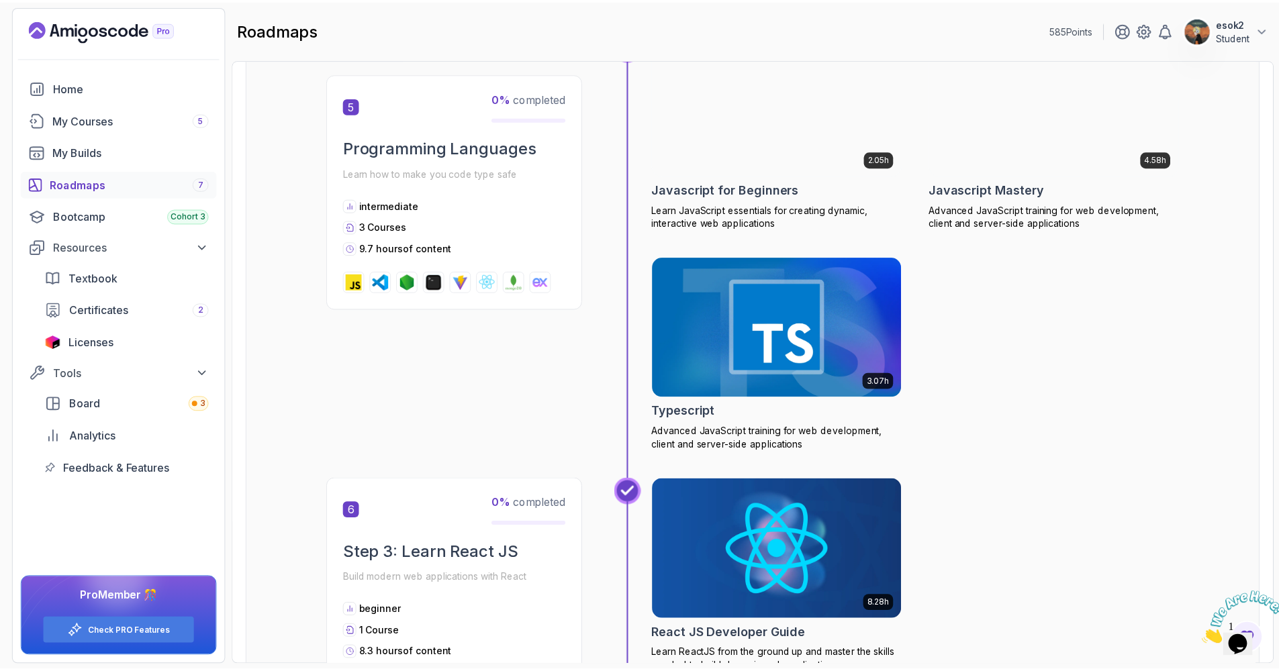
scroll to position [1211, 0]
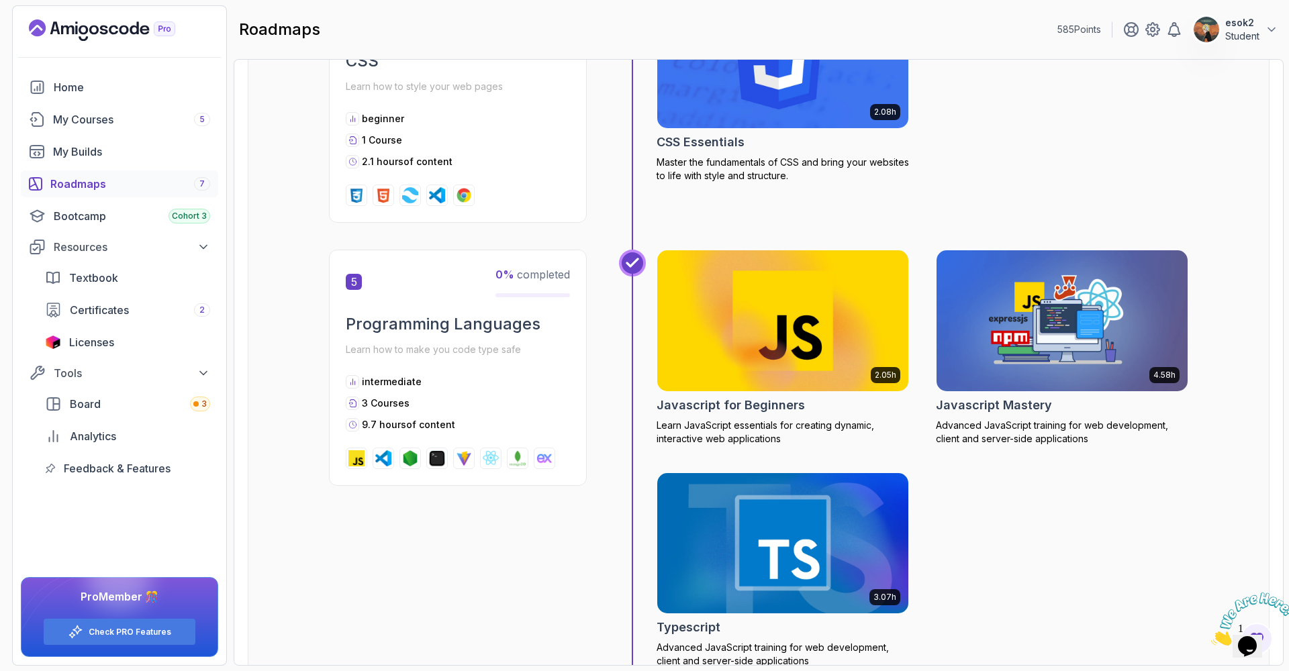
click at [872, 287] on img at bounding box center [783, 321] width 264 height 148
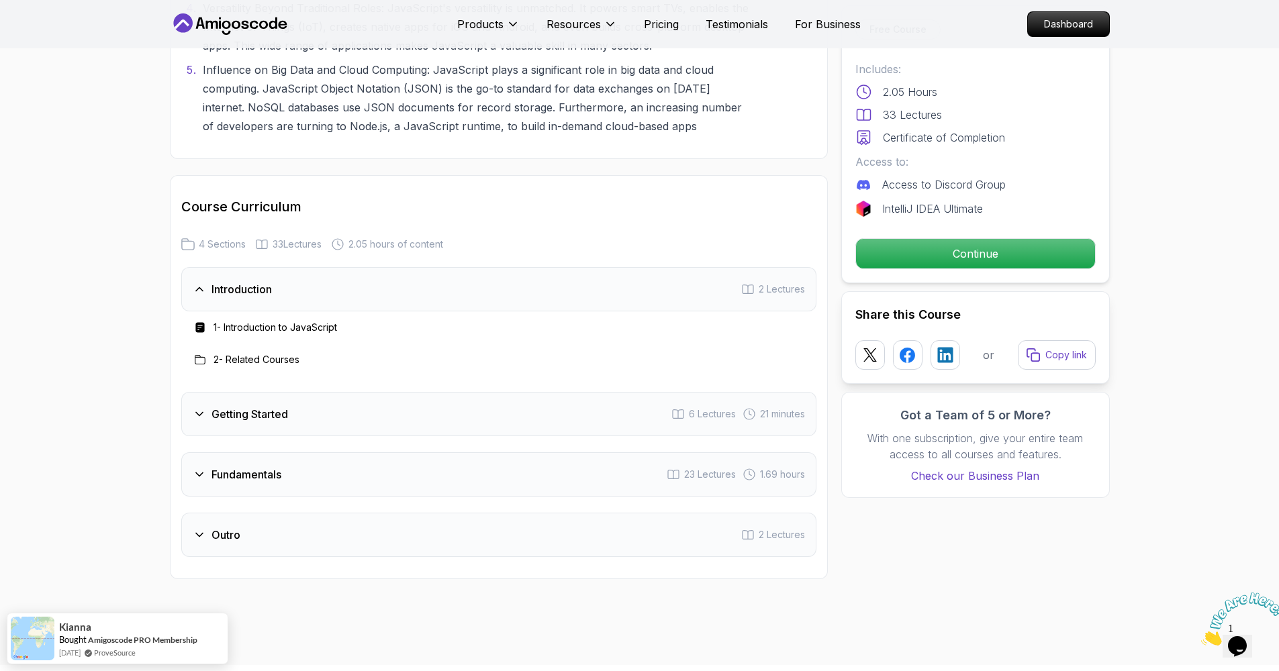
scroll to position [1814, 0]
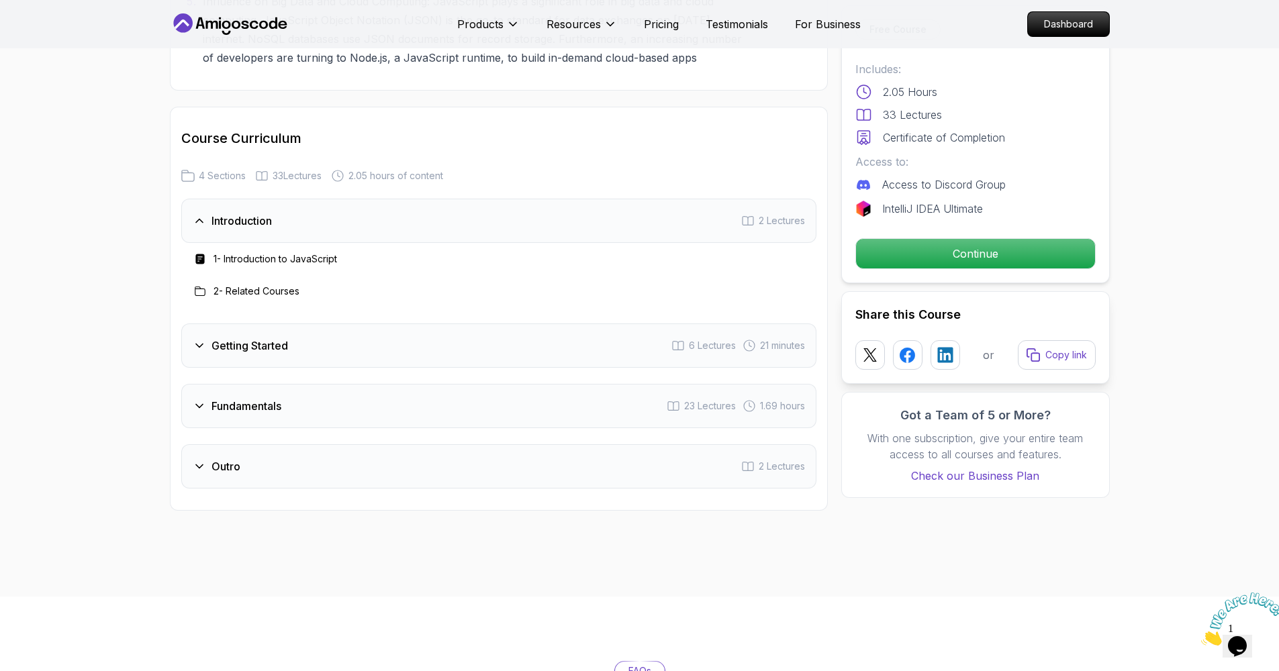
click at [502, 414] on div "Fundamentals 23 Lectures 1.69 hours" at bounding box center [498, 406] width 635 height 44
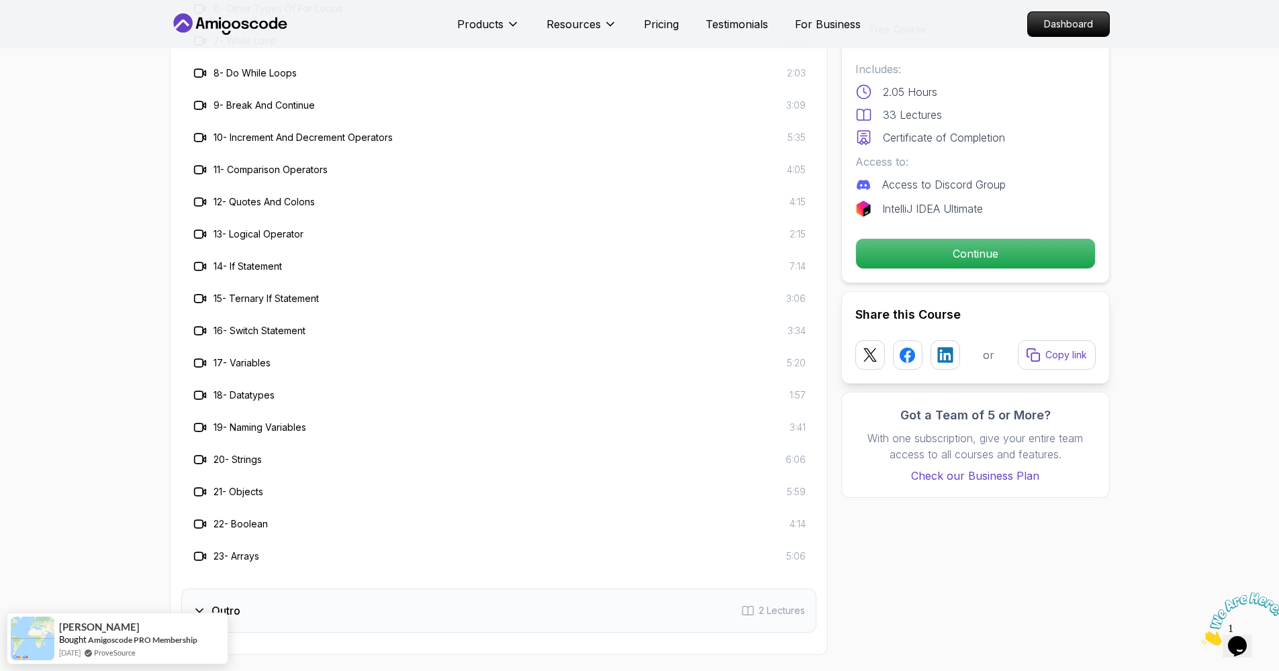
scroll to position [2355, 0]
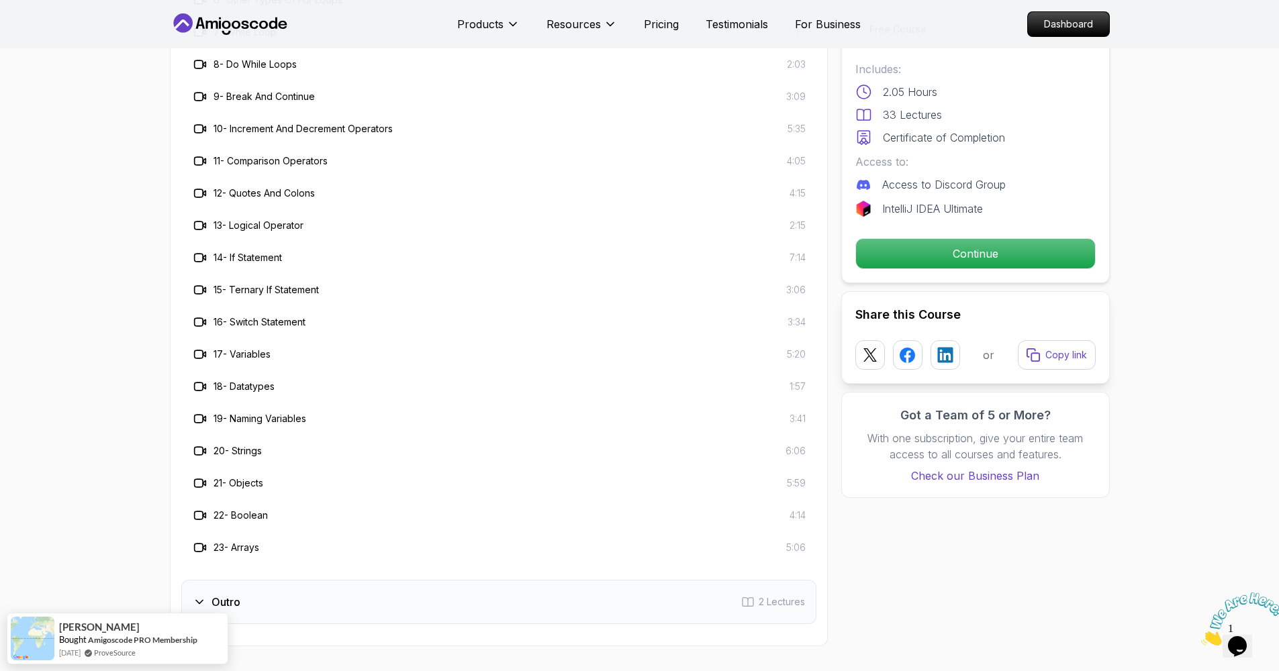
click at [431, 533] on div "Outro 2 Lectures" at bounding box center [498, 602] width 635 height 44
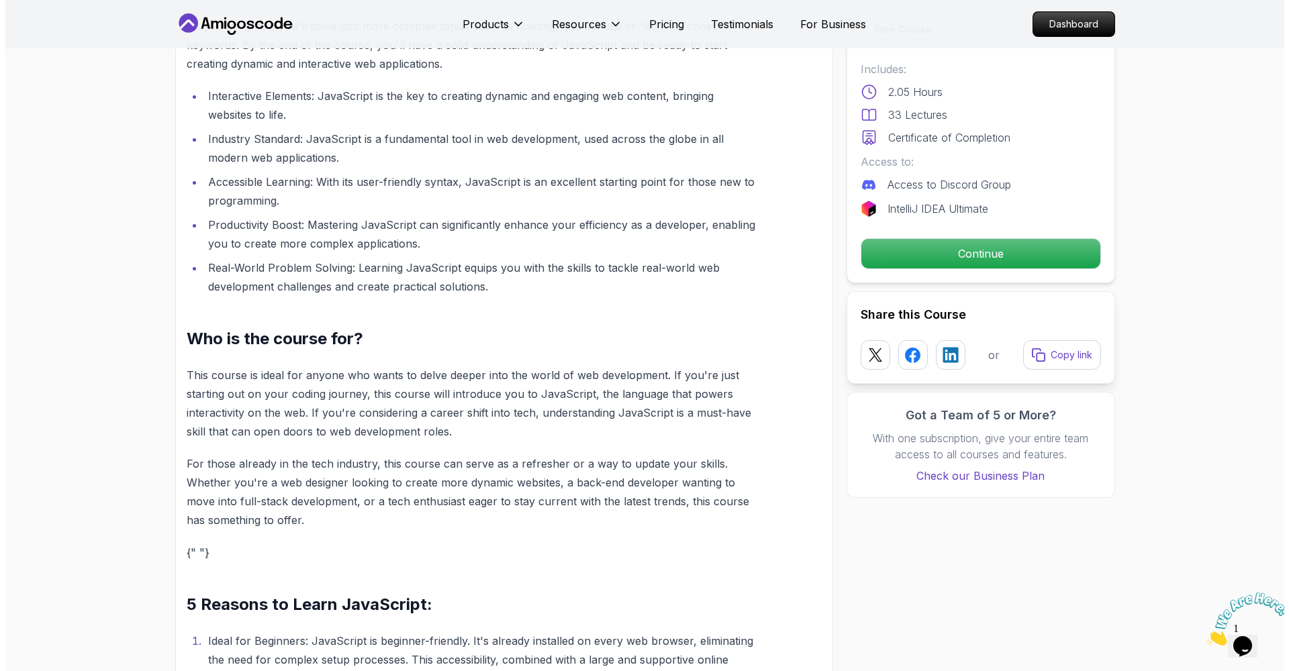
scroll to position [0, 0]
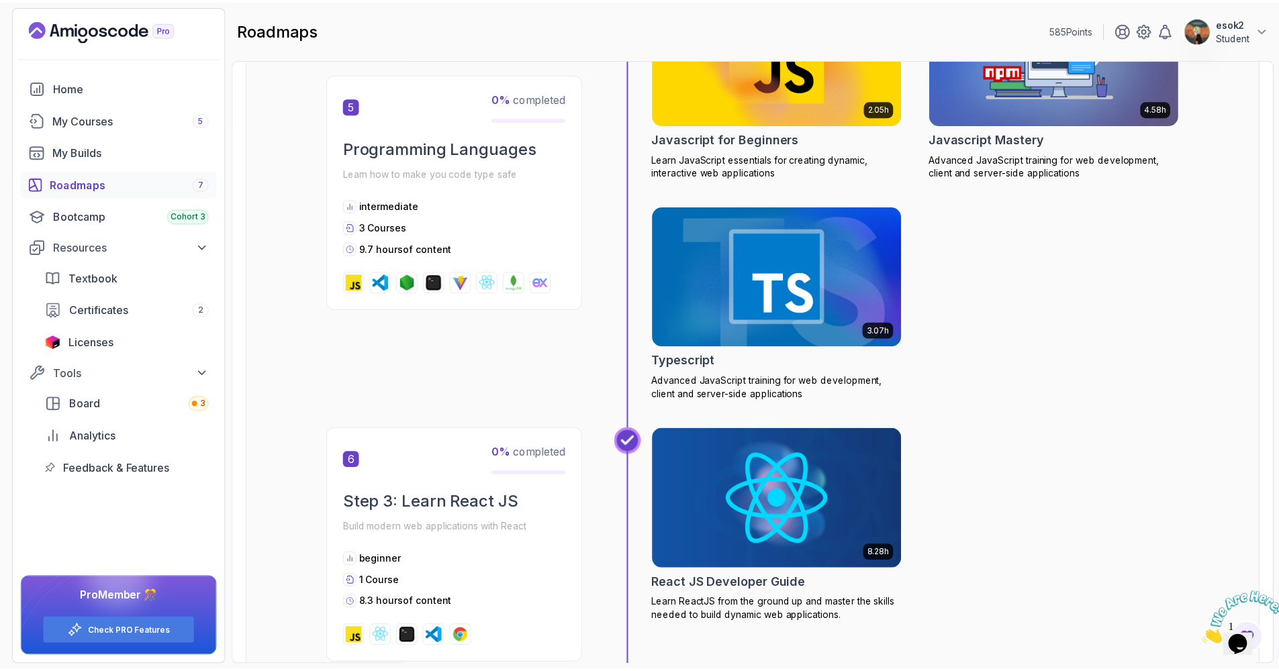
scroll to position [1461, 0]
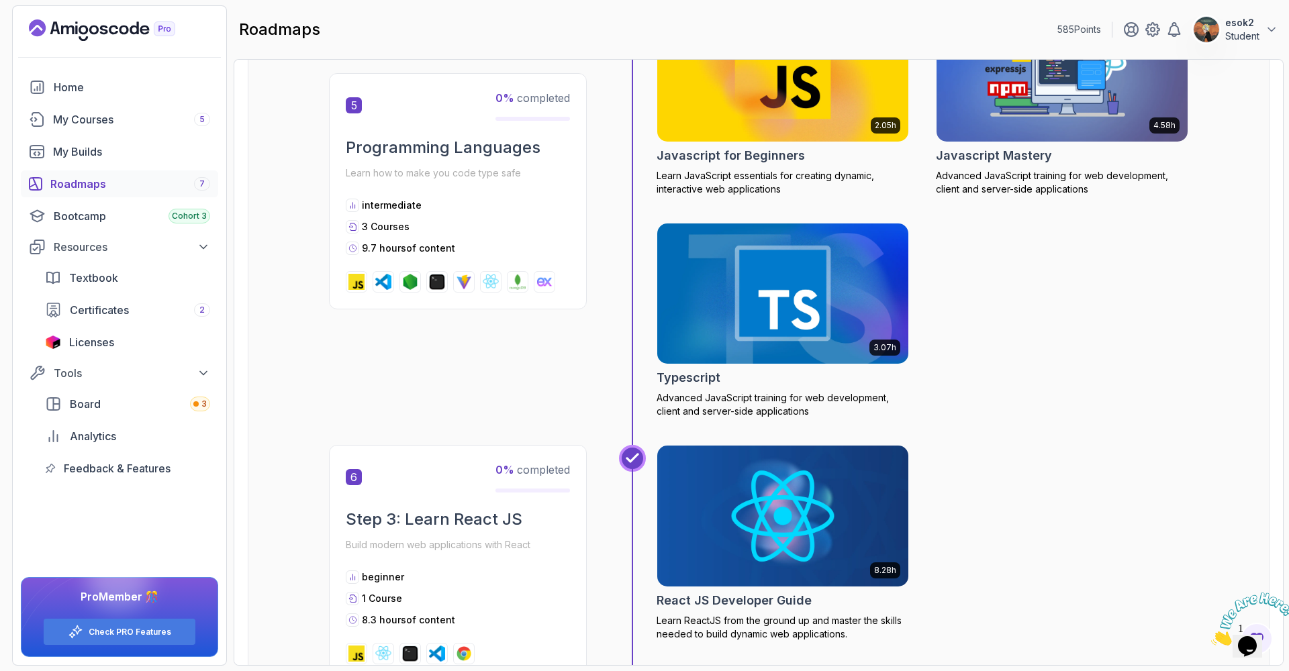
click at [946, 124] on img at bounding box center [1062, 71] width 264 height 148
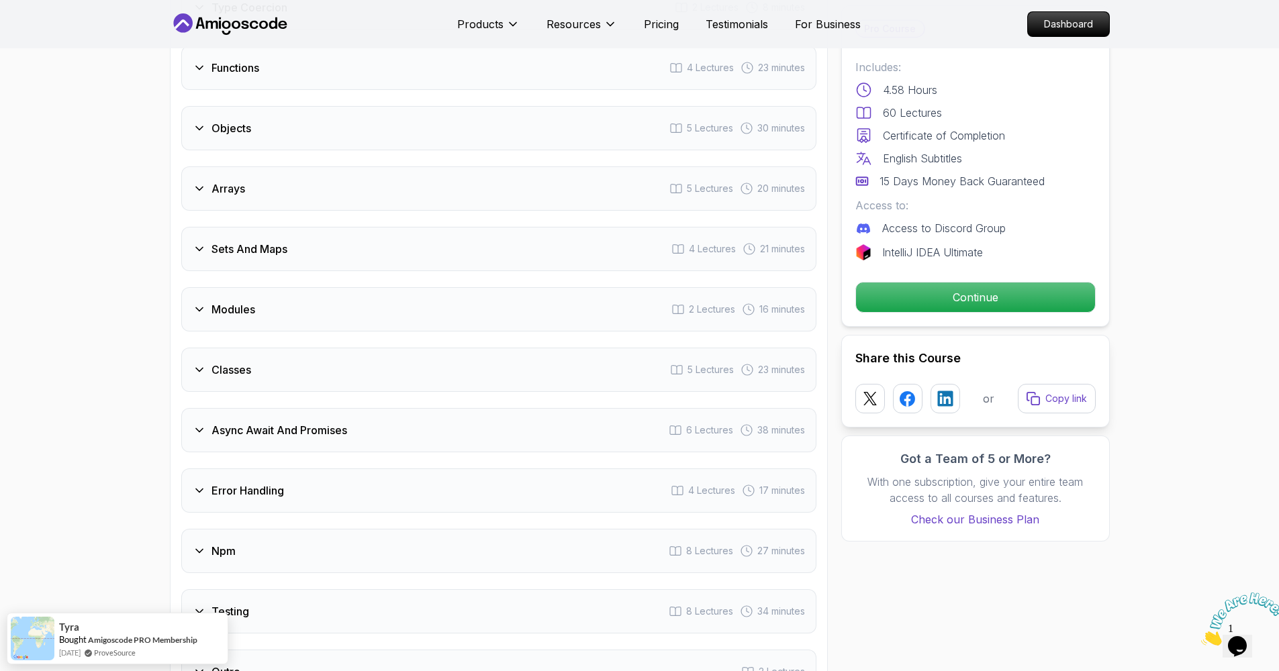
scroll to position [1447, 0]
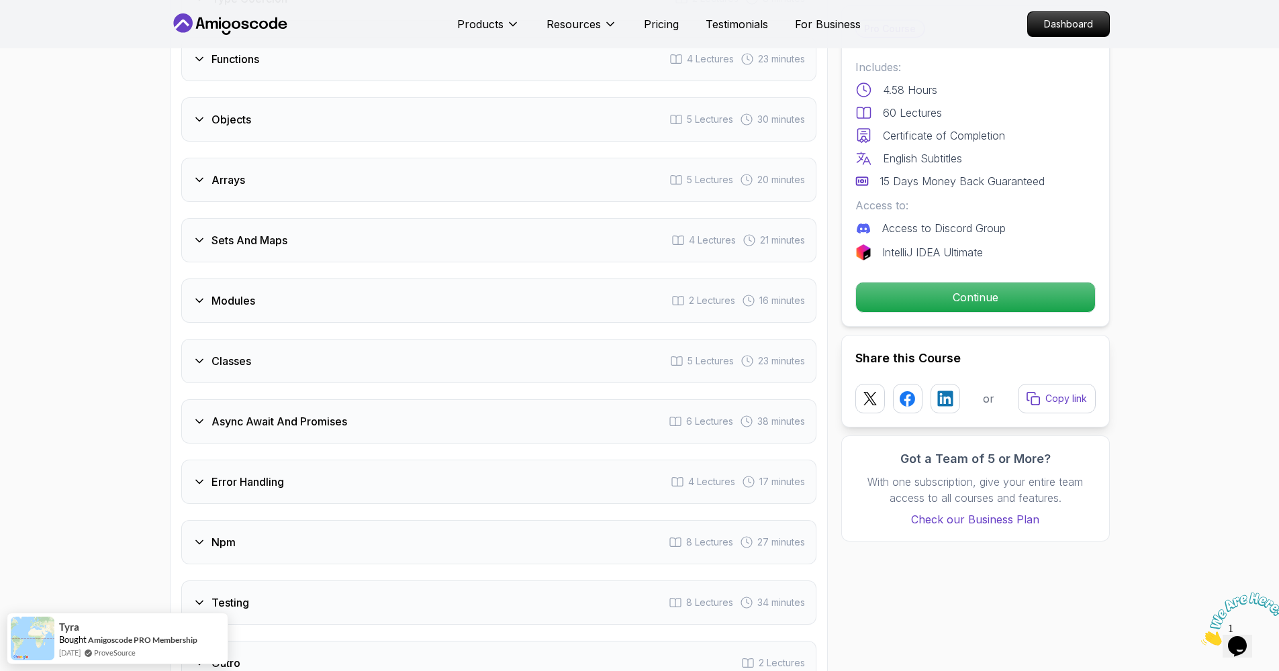
click at [467, 117] on div "Objects 5 Lectures 30 minutes" at bounding box center [498, 119] width 635 height 44
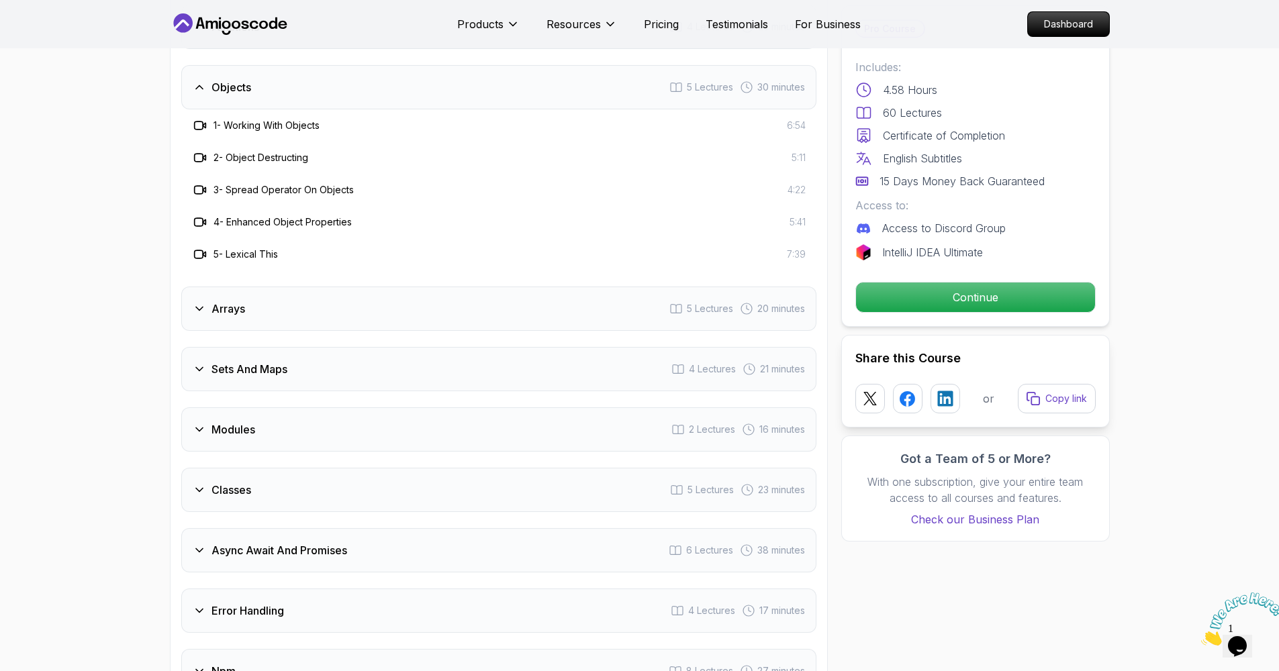
click at [463, 313] on div "Arrays 5 Lectures 20 minutes" at bounding box center [498, 309] width 635 height 44
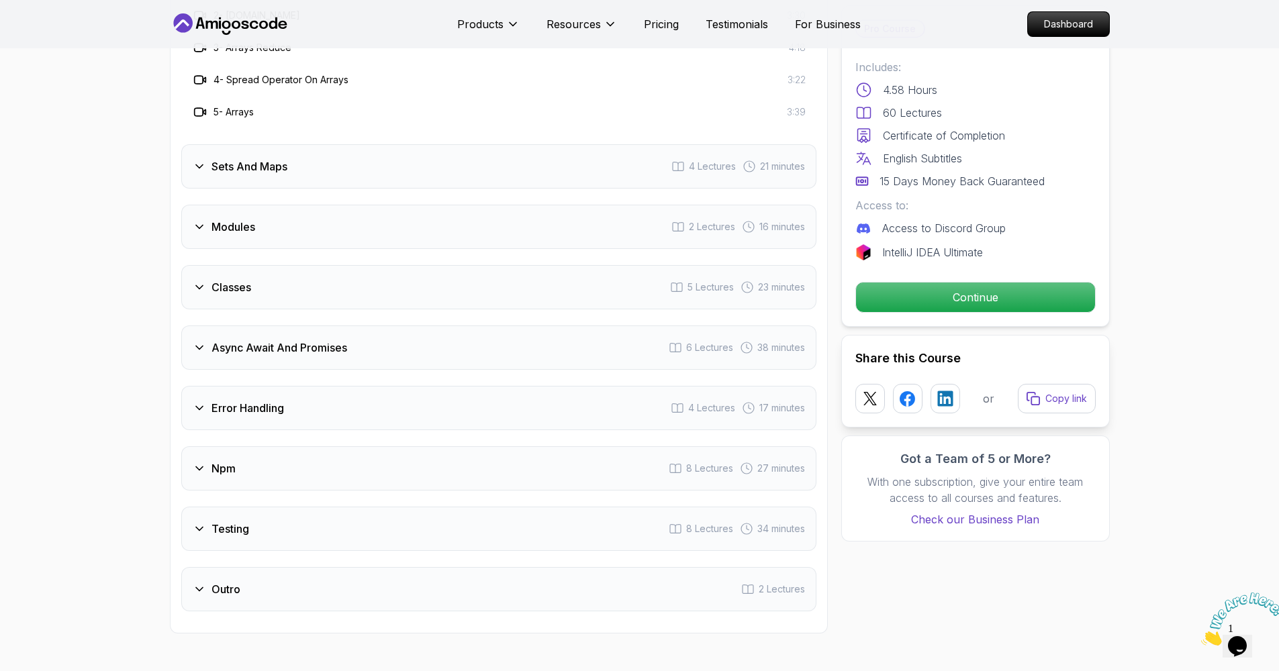
scroll to position [1718, 0]
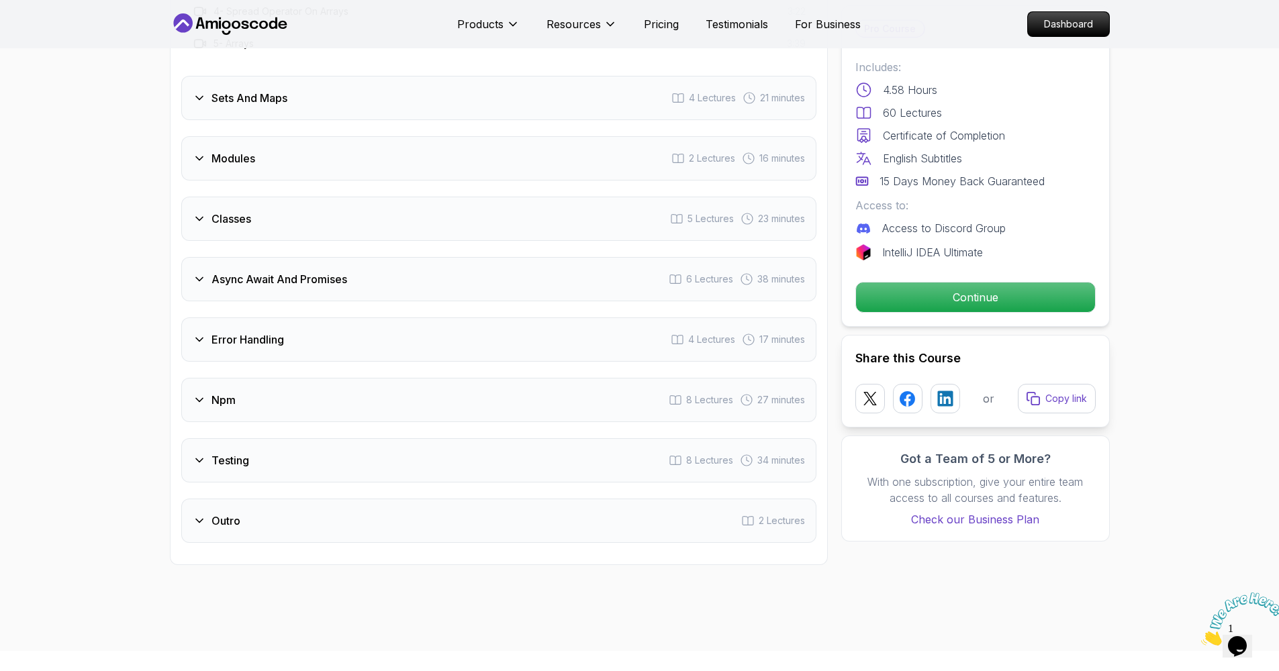
click at [489, 289] on div "Async Await And Promises 6 Lectures 38 minutes" at bounding box center [498, 279] width 635 height 44
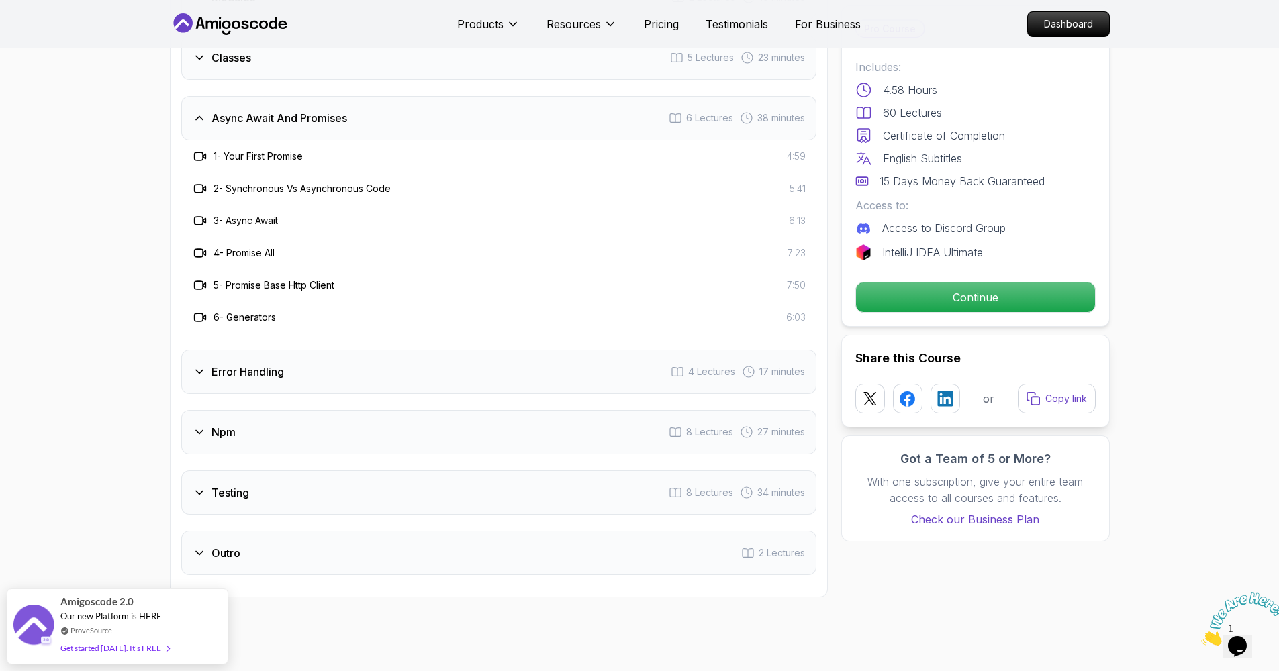
click at [454, 426] on div "Npm 8 Lectures 27 minutes" at bounding box center [498, 432] width 635 height 44
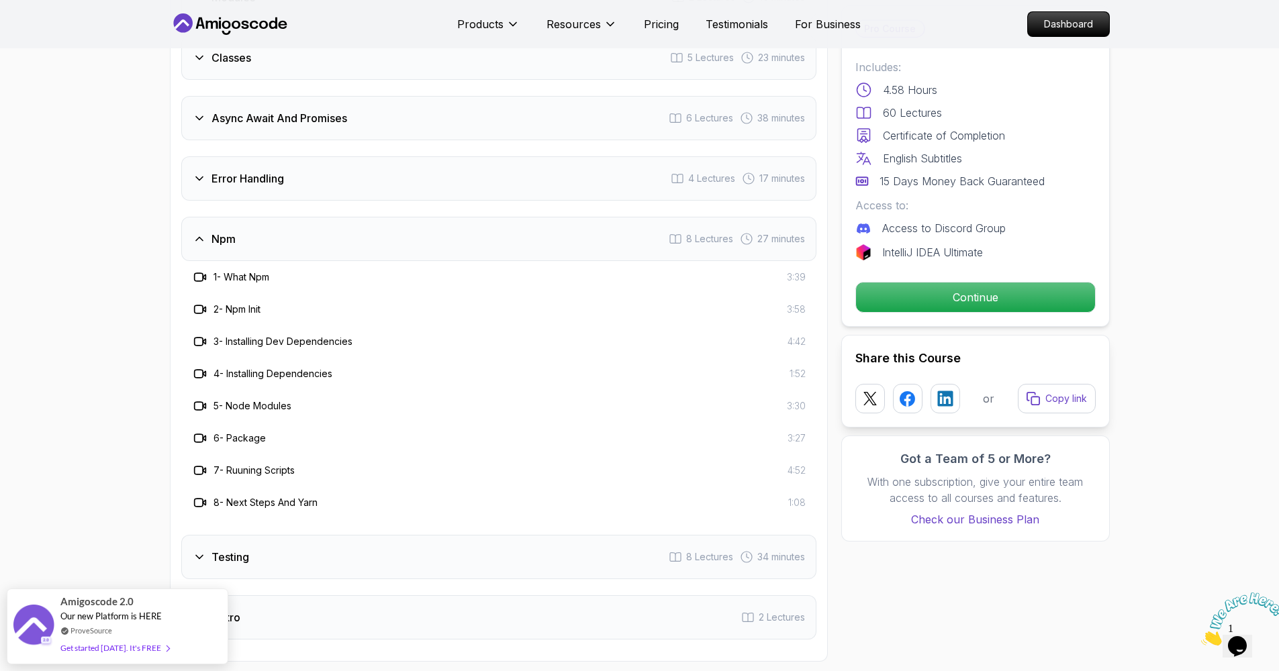
scroll to position [1830, 0]
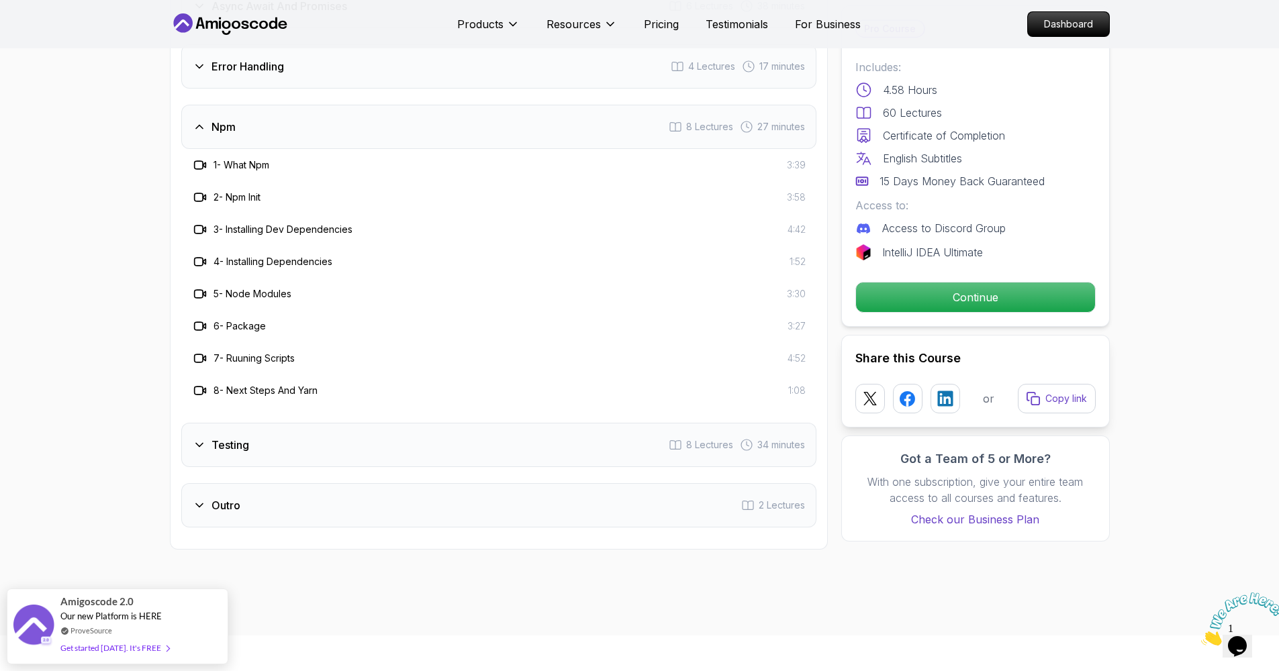
click at [522, 453] on div "Testing 8 Lectures 34 minutes" at bounding box center [498, 445] width 635 height 44
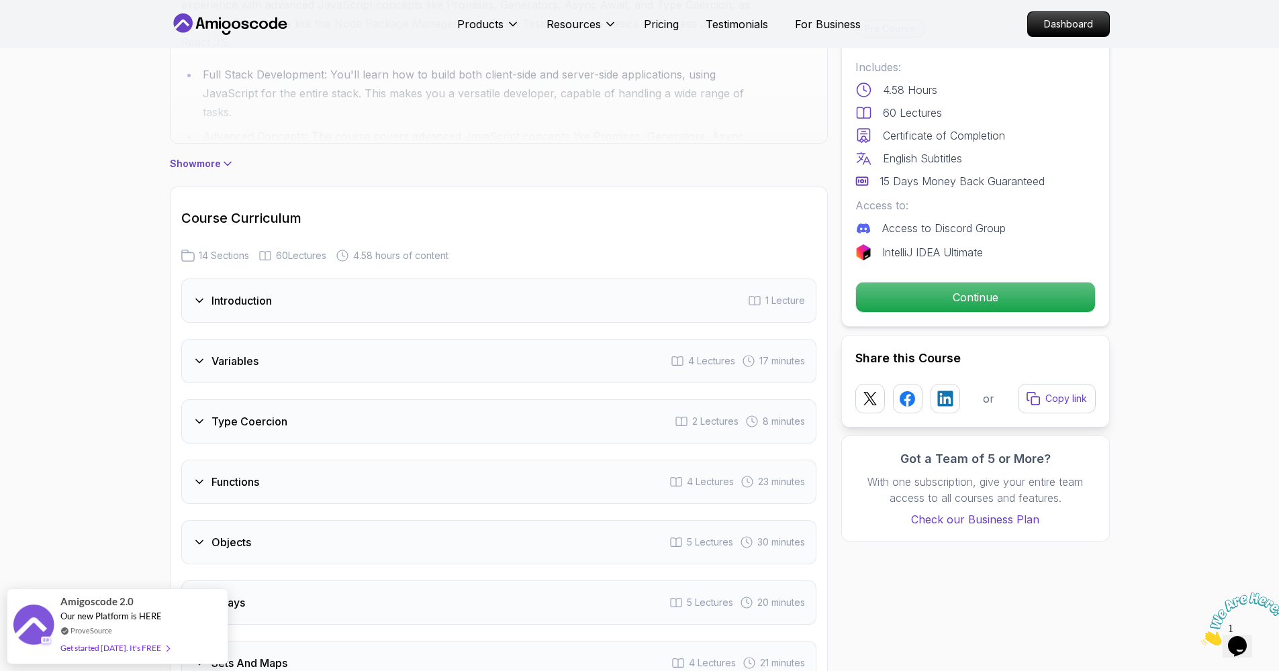
scroll to position [1130, 0]
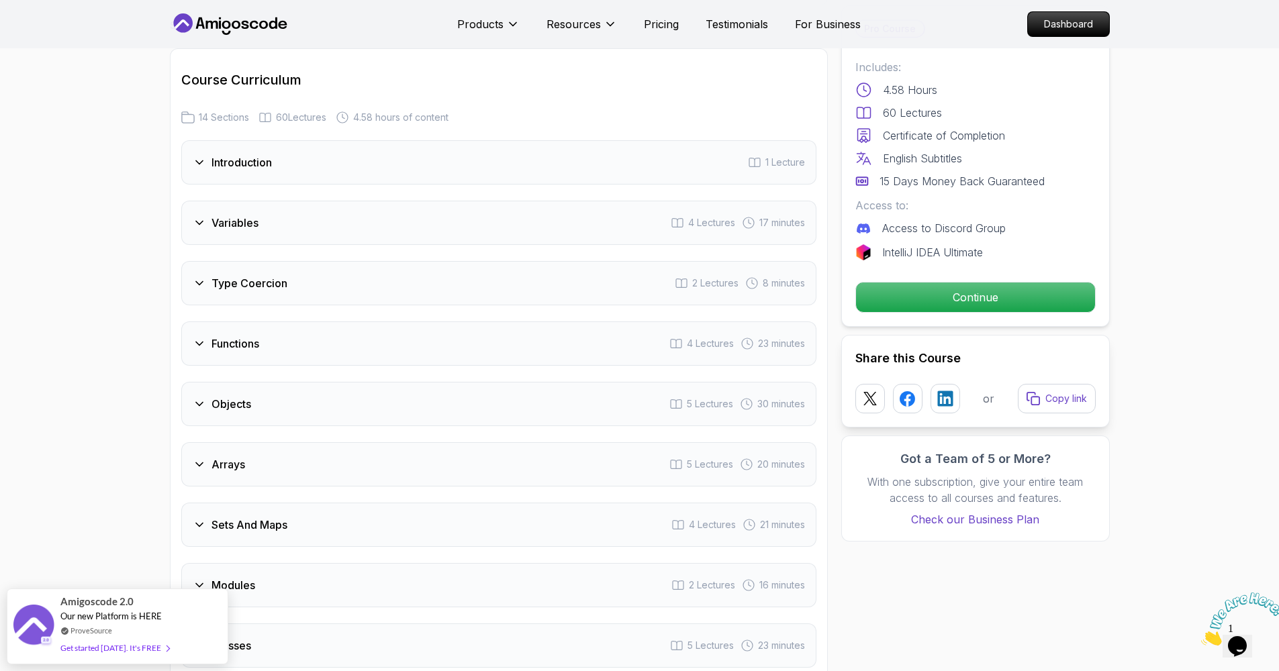
click at [536, 297] on div "Type Coercion 2 Lectures 8 minutes" at bounding box center [498, 283] width 635 height 44
click at [548, 236] on div "Variables 4 Lectures 17 minutes" at bounding box center [498, 223] width 635 height 44
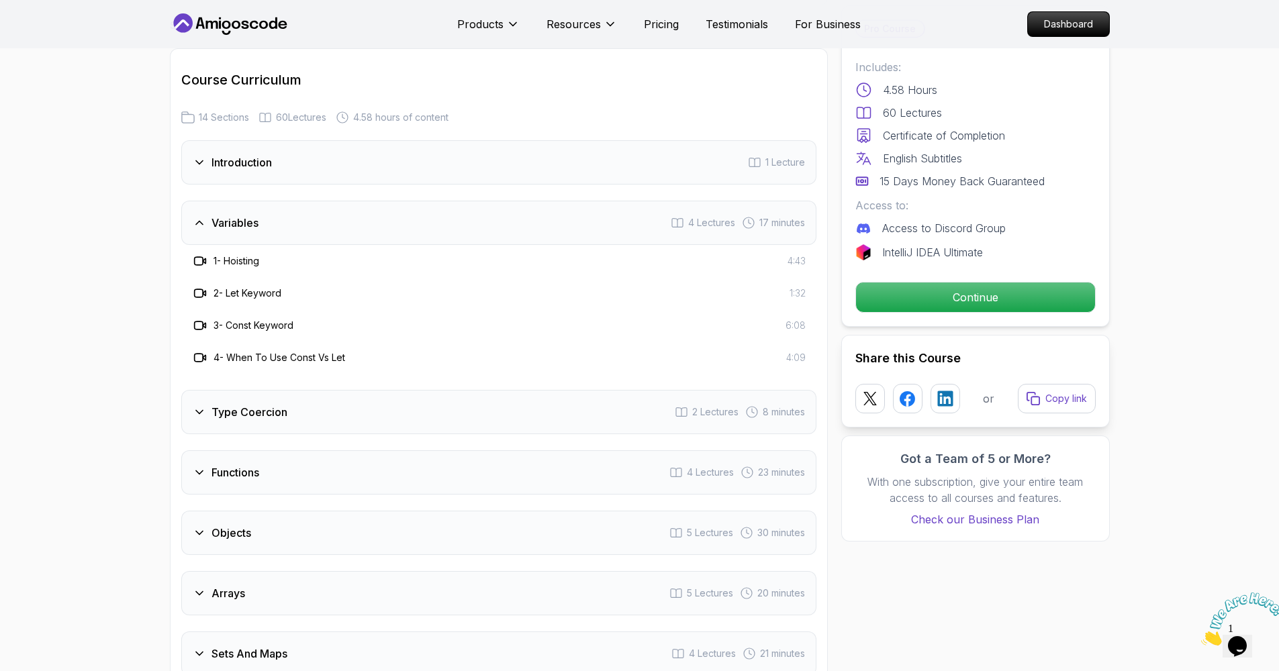
click at [489, 473] on div "Functions 4 Lectures 23 minutes" at bounding box center [498, 472] width 635 height 44
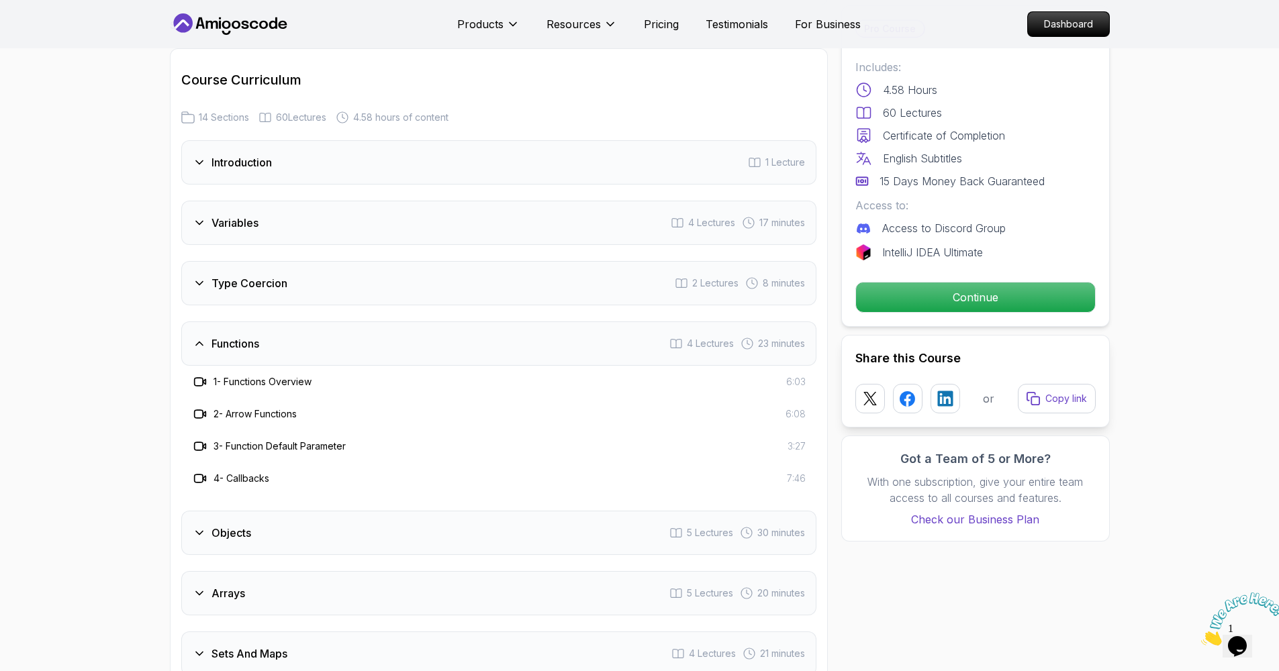
click at [459, 533] on div "Objects 5 Lectures 30 minutes" at bounding box center [498, 533] width 635 height 44
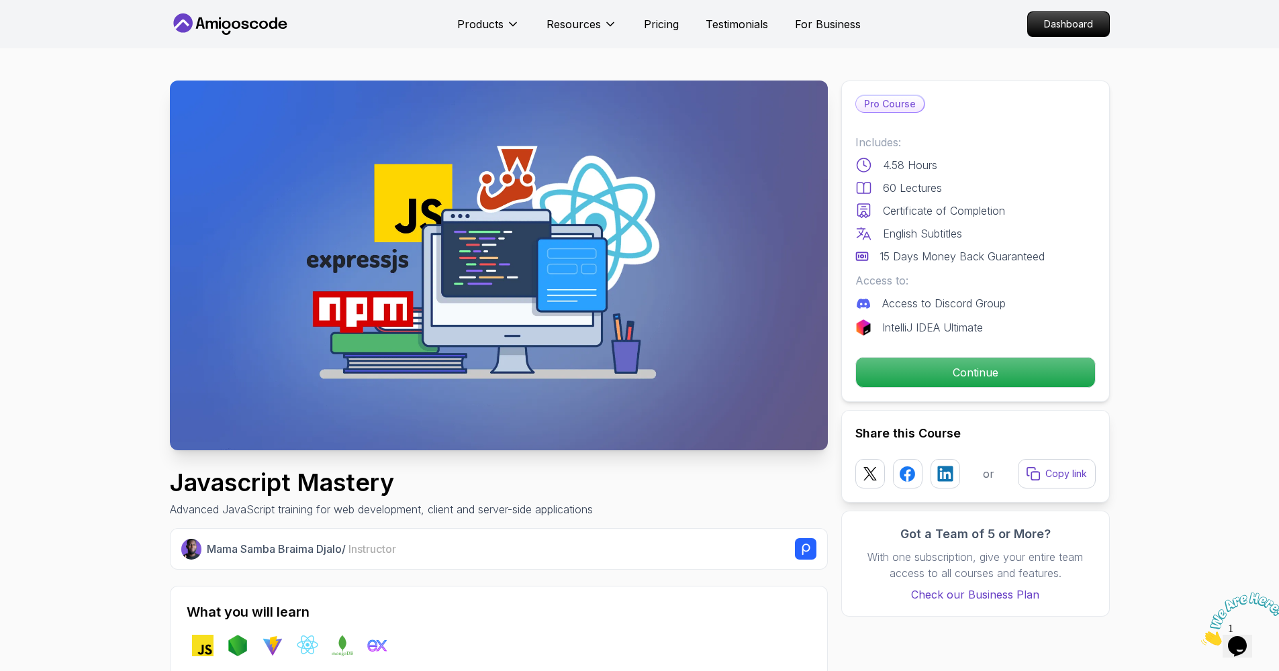
scroll to position [16, 0]
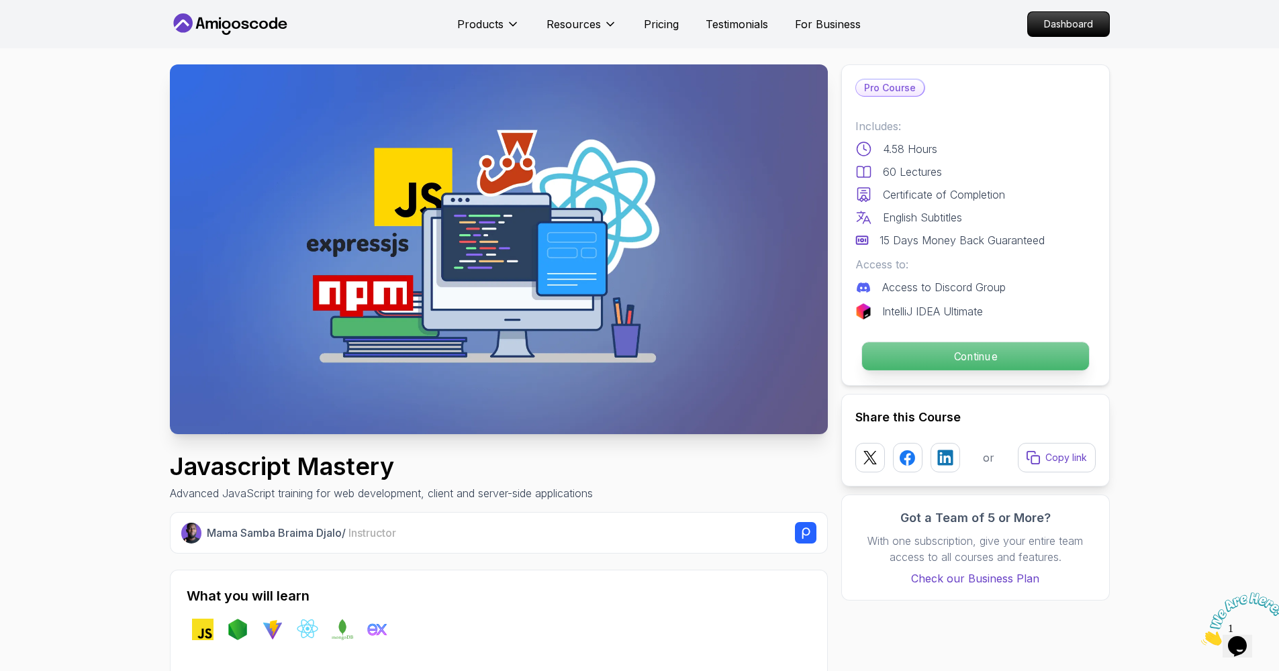
click at [946, 367] on p "Continue" at bounding box center [974, 356] width 227 height 28
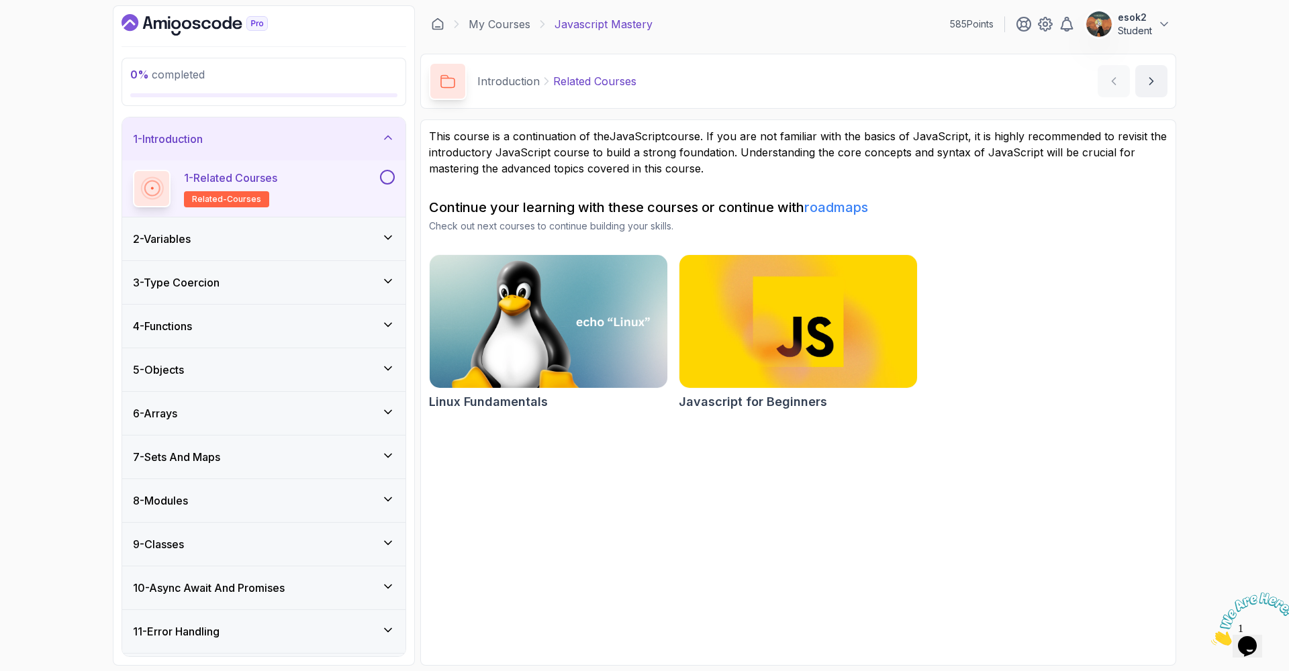
click at [387, 176] on button at bounding box center [387, 177] width 15 height 15
click at [374, 241] on div "2 - Variables" at bounding box center [264, 239] width 262 height 16
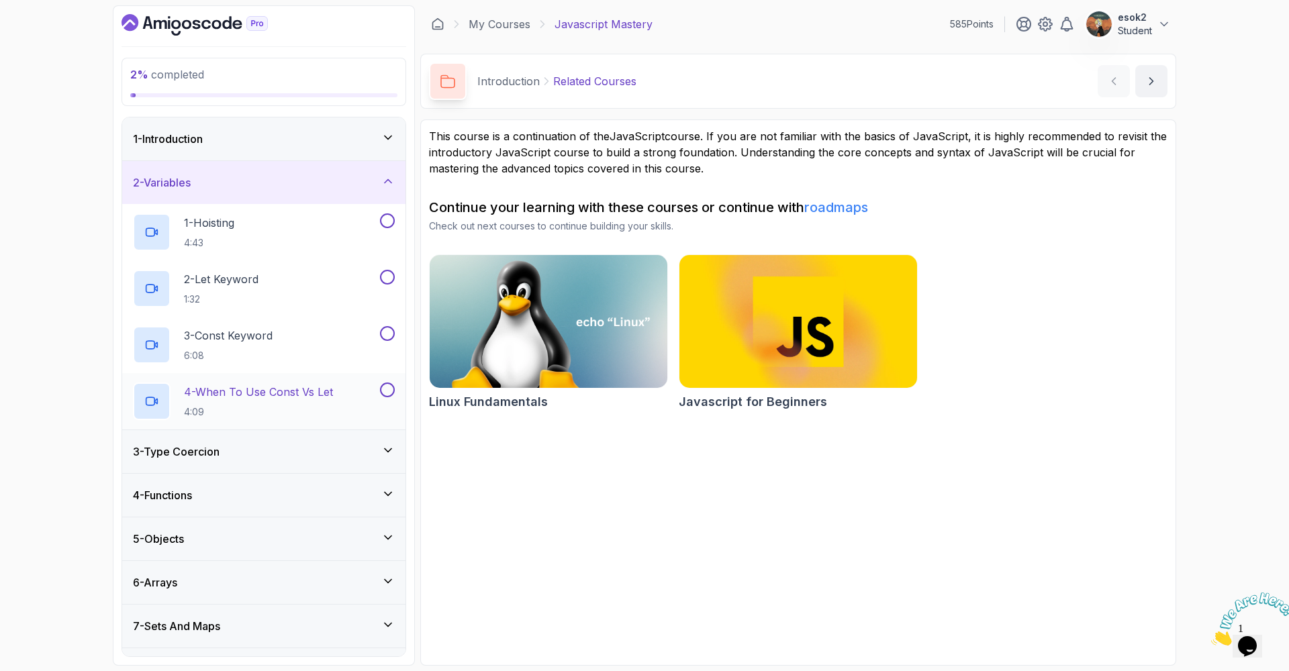
click at [325, 403] on h2 "4 - When To Use Const Vs Let 4:09" at bounding box center [258, 401] width 149 height 35
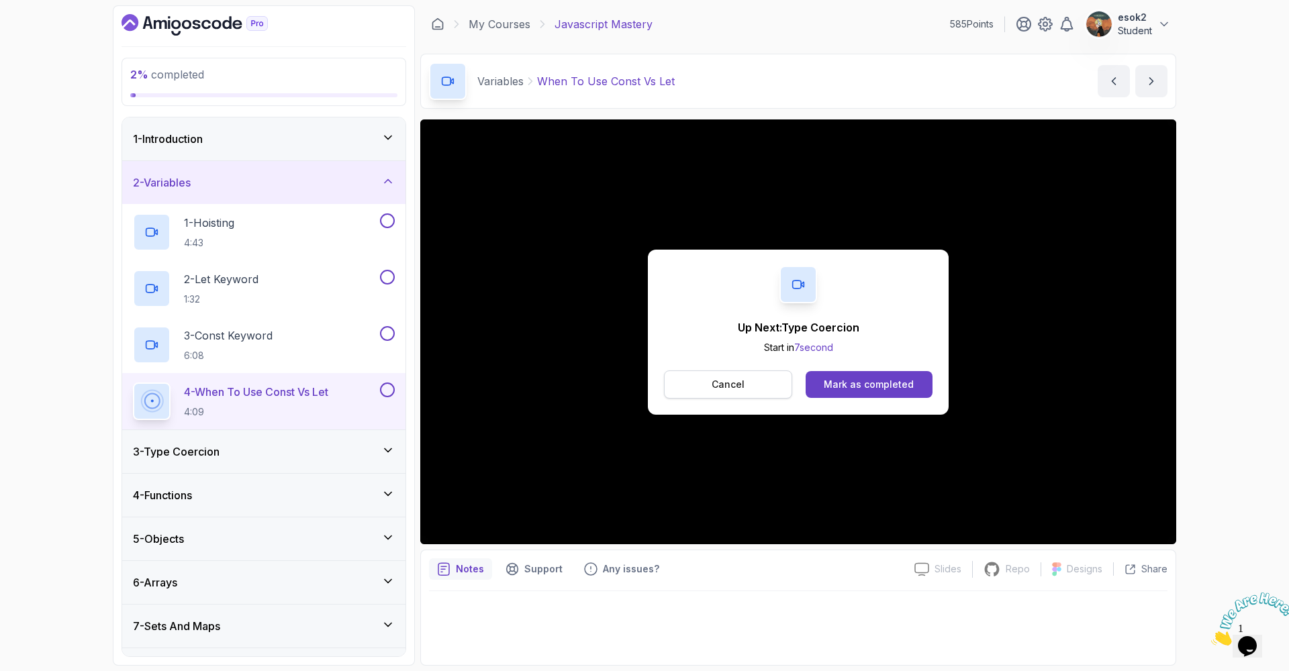
click at [727, 379] on p "Cancel" at bounding box center [728, 384] width 33 height 13
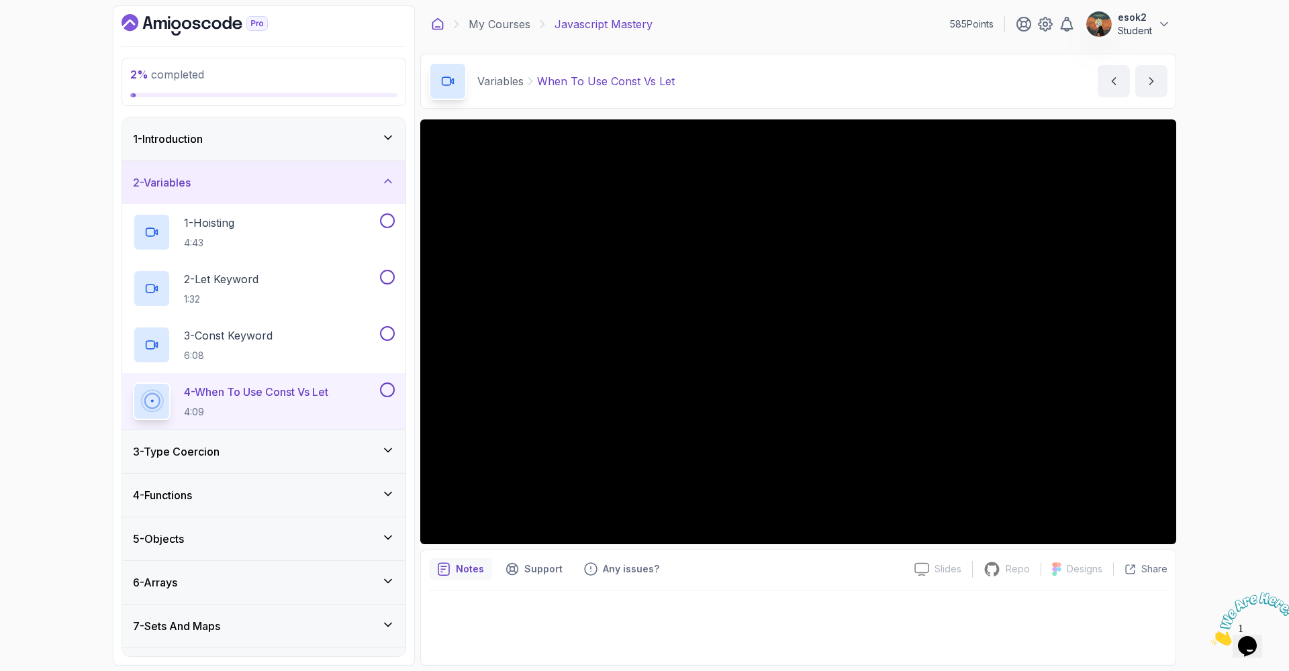
click at [433, 23] on icon at bounding box center [438, 24] width 10 height 11
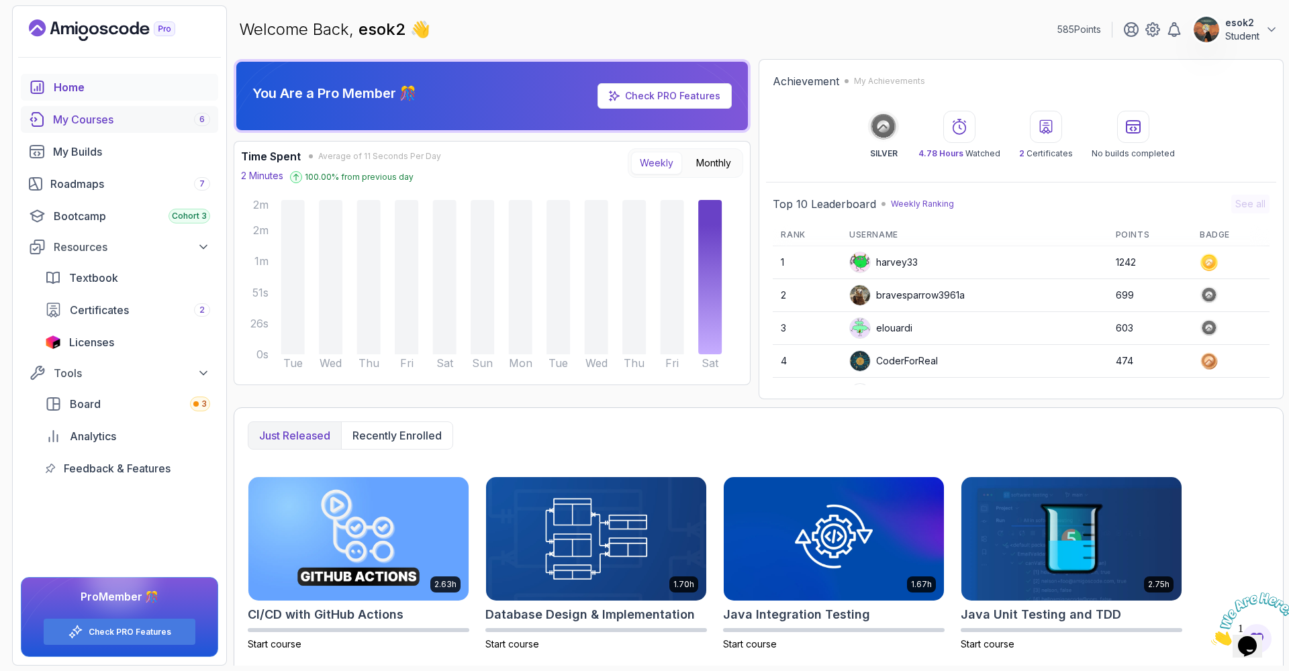
click at [81, 123] on div "My Courses 6" at bounding box center [131, 119] width 157 height 16
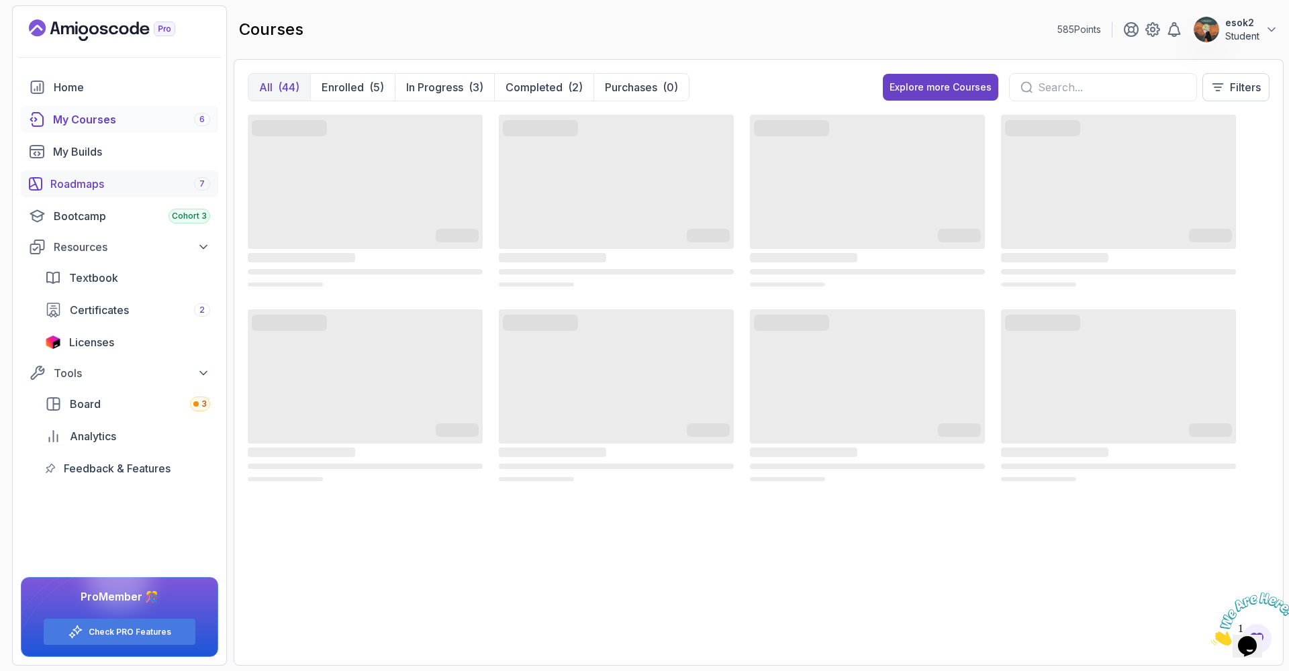
click at [87, 177] on div "Roadmaps 7" at bounding box center [130, 184] width 160 height 16
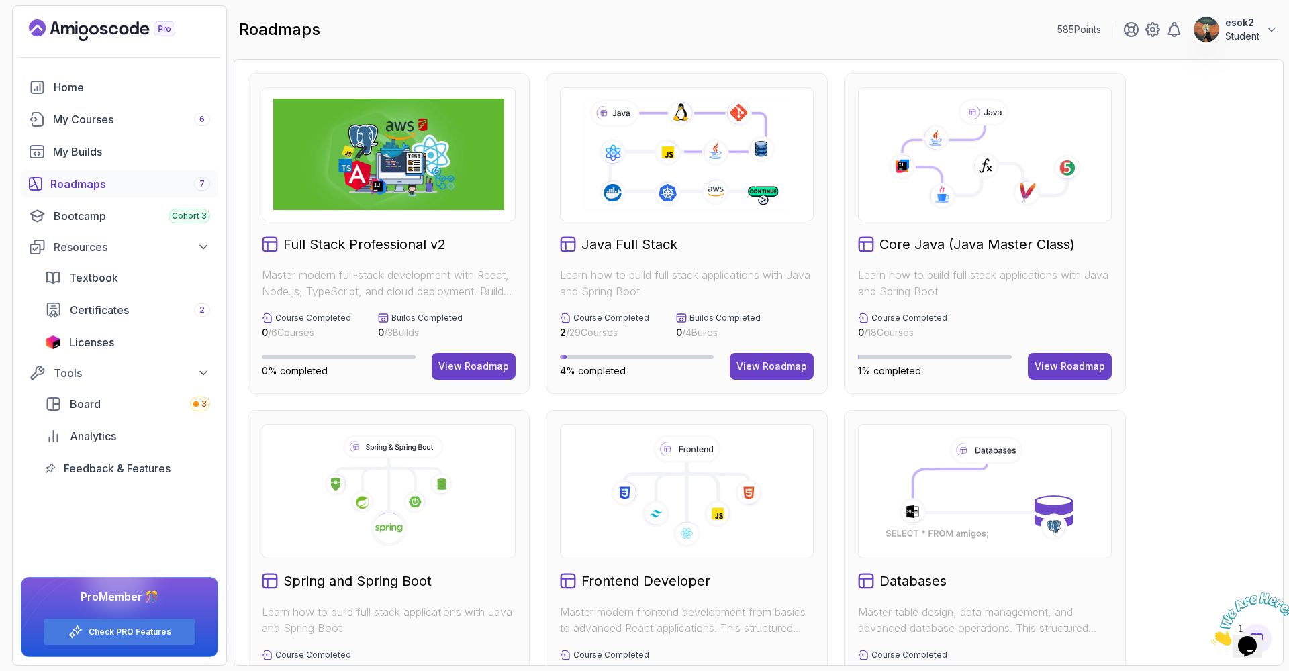
scroll to position [416, 0]
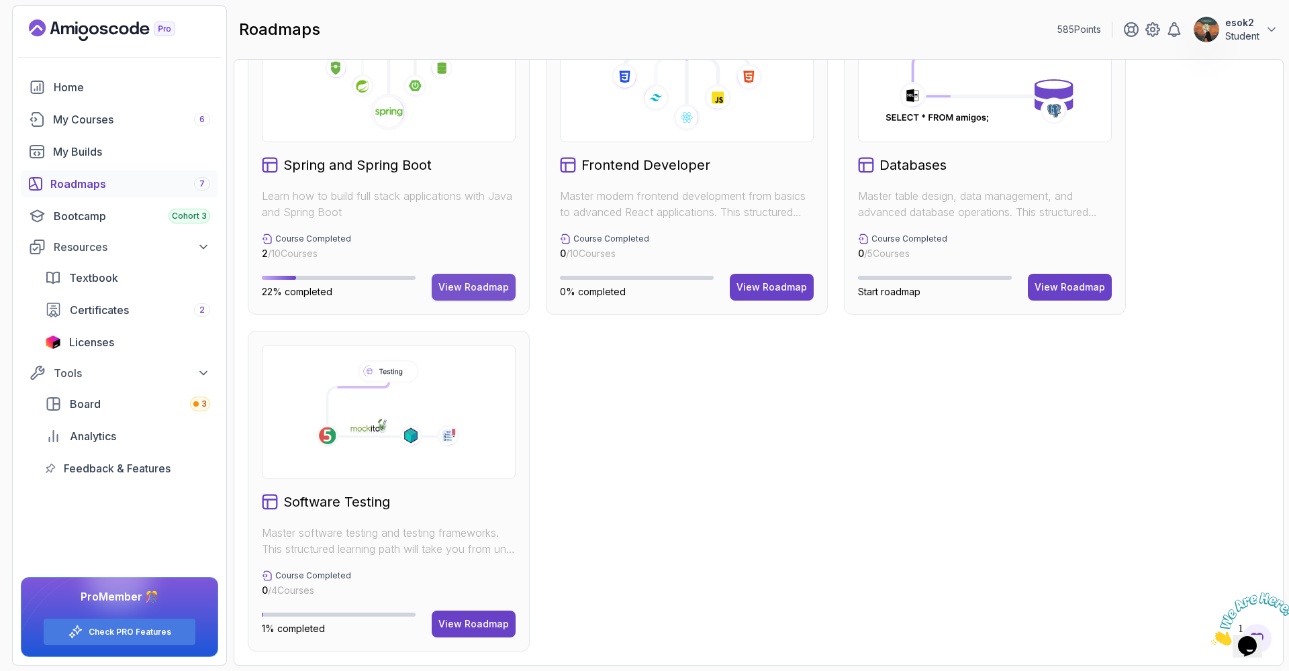
click at [476, 285] on div "View Roadmap" at bounding box center [473, 287] width 70 height 13
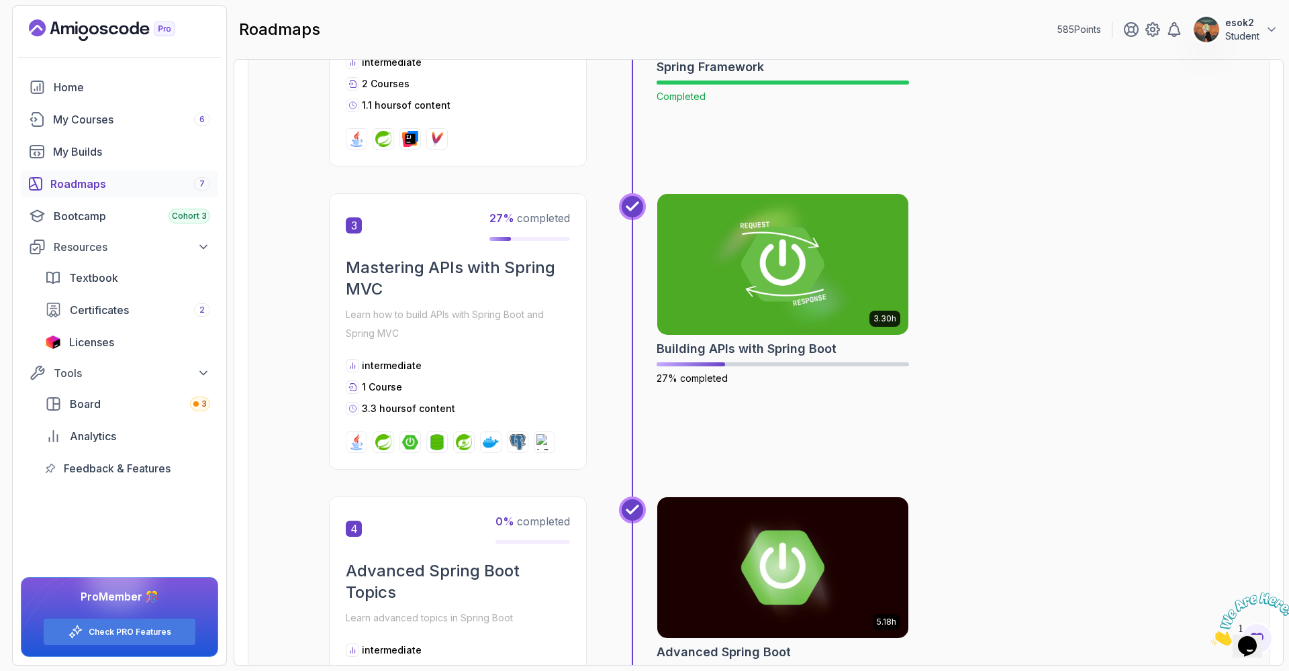
scroll to position [881, 0]
